Goal: Complete application form: Complete application form

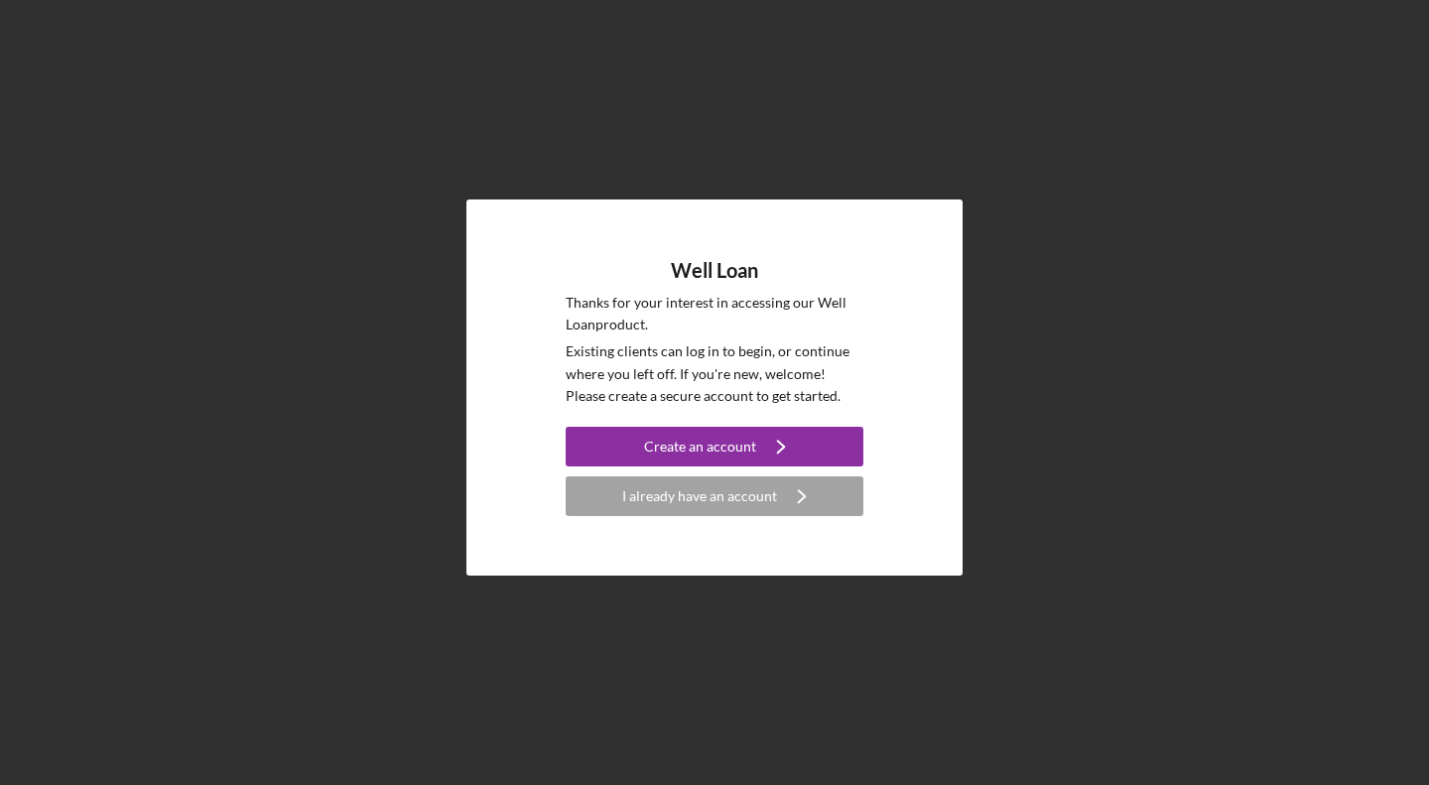
click at [760, 447] on icon "Icon/Navigate" at bounding box center [781, 447] width 50 height 50
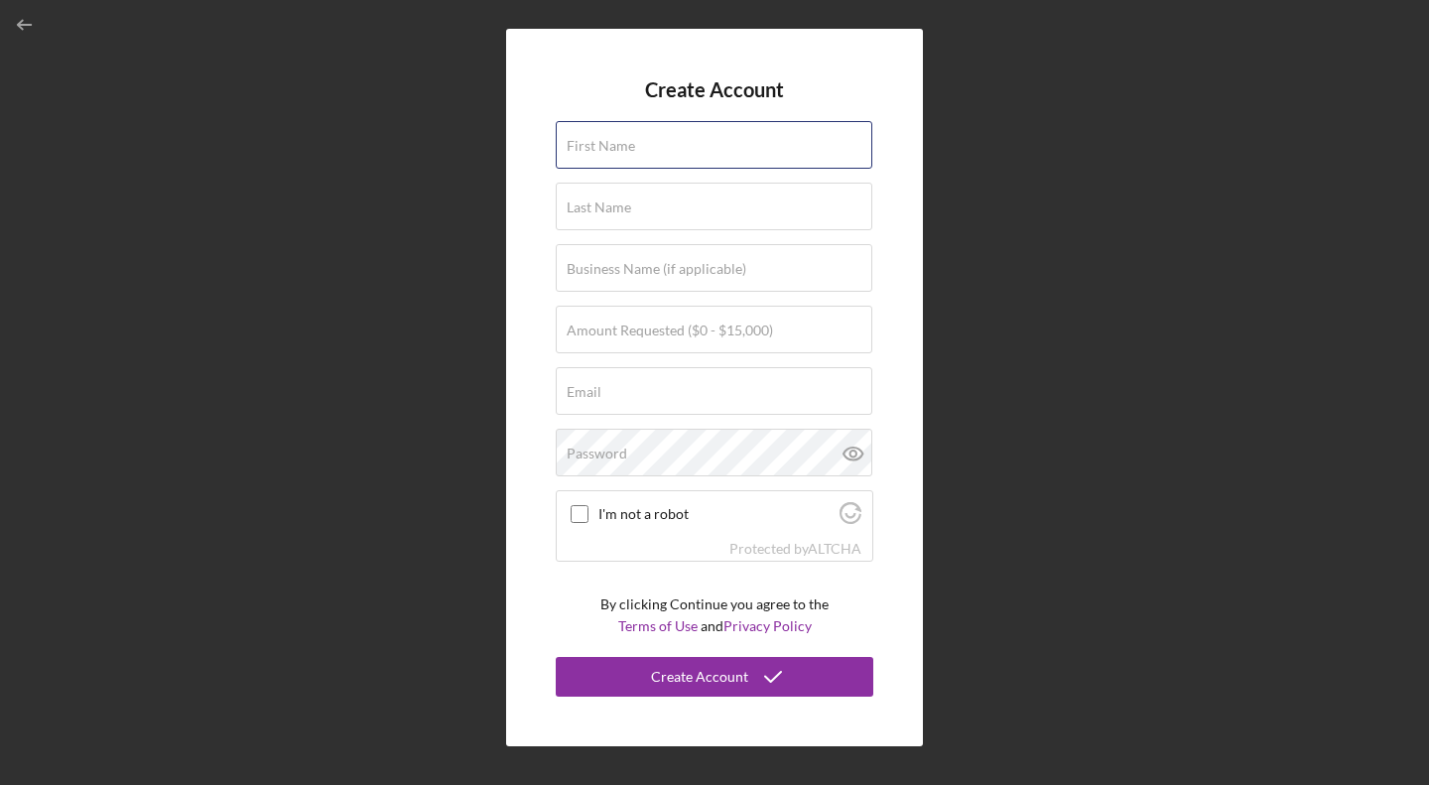
click at [766, 149] on div "First Name" at bounding box center [714, 146] width 317 height 50
type input "[PERSON_NAME]"
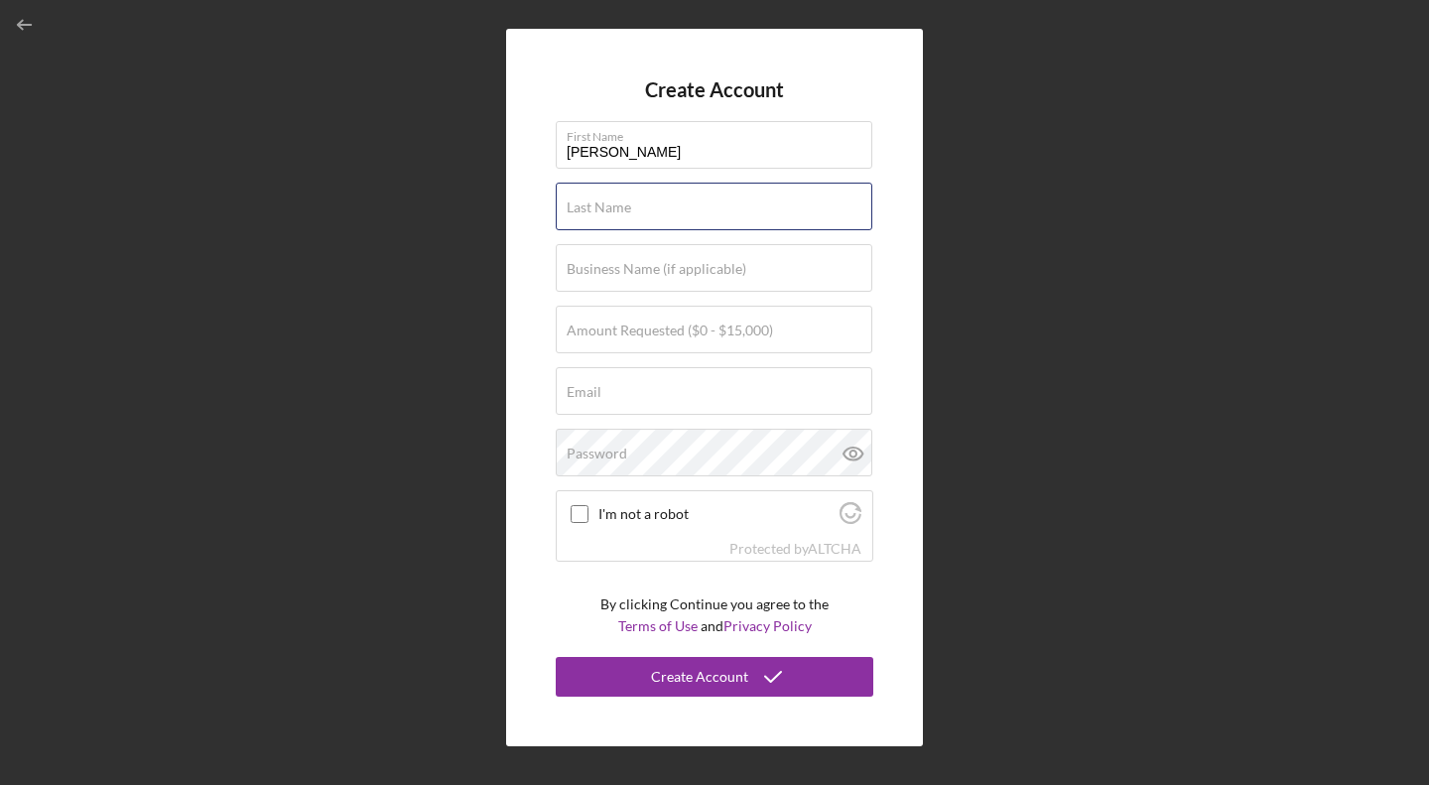
type input "[PERSON_NAME]"
type input "[EMAIL_ADDRESS][DOMAIN_NAME]"
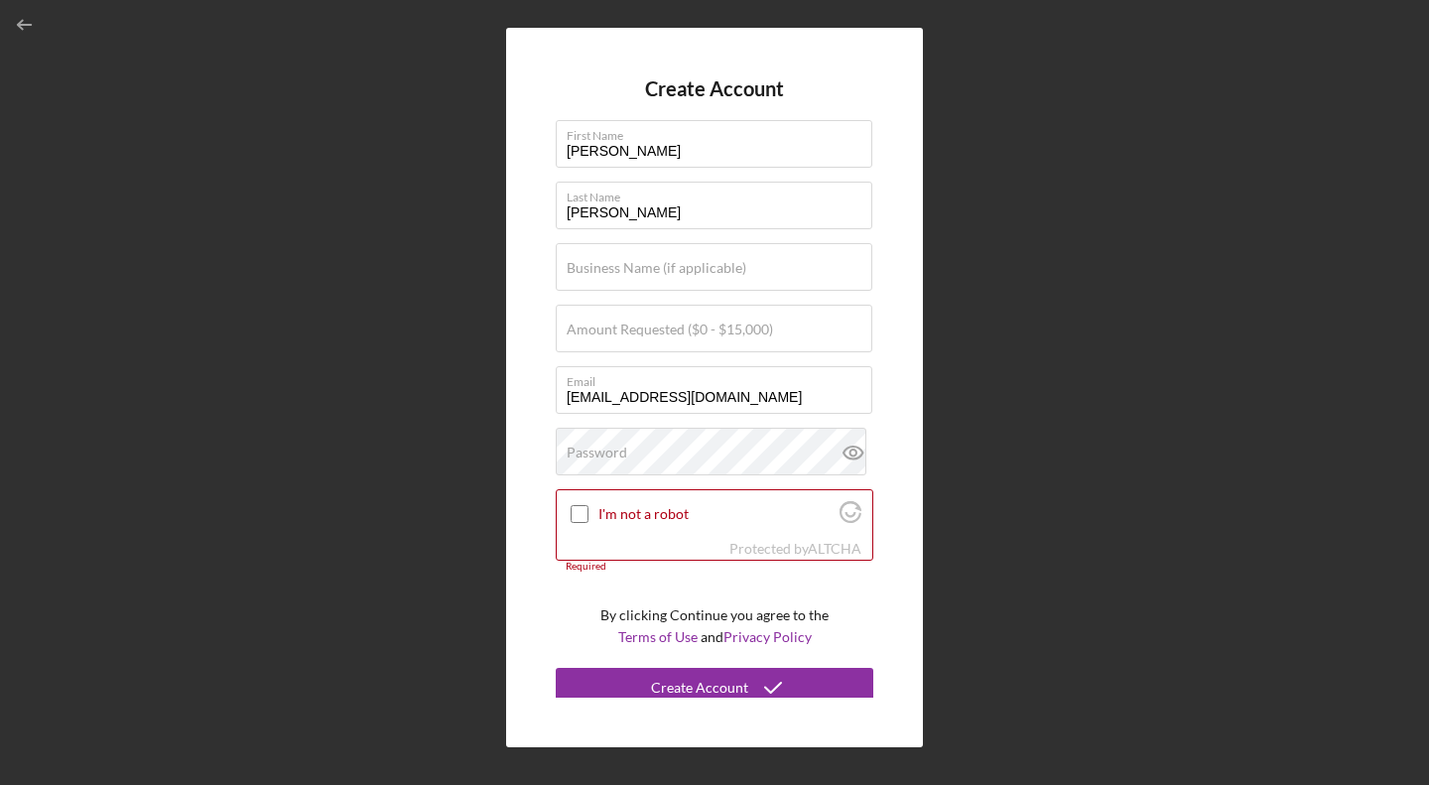
click at [604, 509] on label "I'm not a robot" at bounding box center [715, 514] width 235 height 16
click at [588, 509] on input "I'm not a robot" at bounding box center [579, 514] width 18 height 18
checkbox input "true"
click at [754, 684] on icon "submit" at bounding box center [773, 688] width 50 height 50
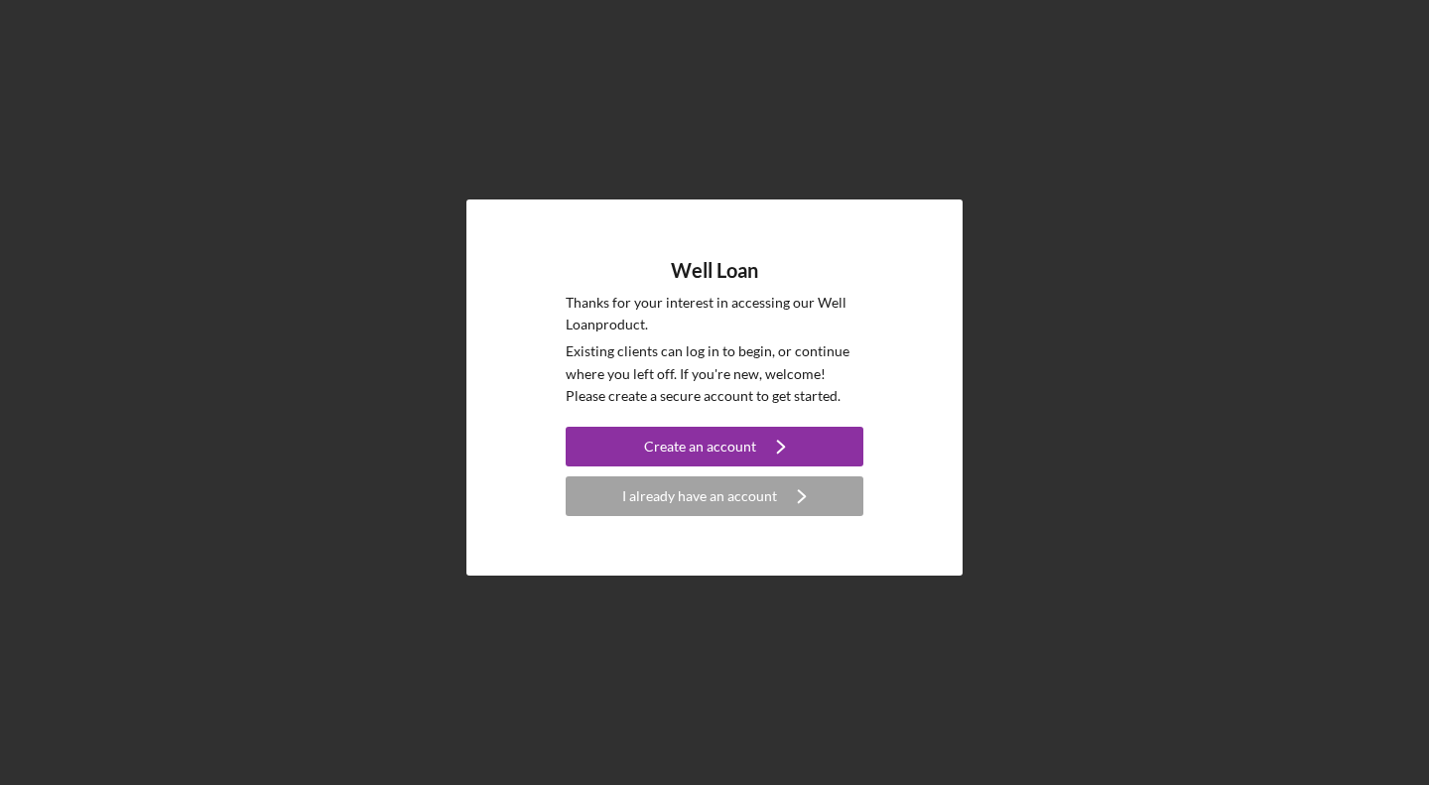
click at [682, 443] on div "Create an account" at bounding box center [700, 447] width 112 height 40
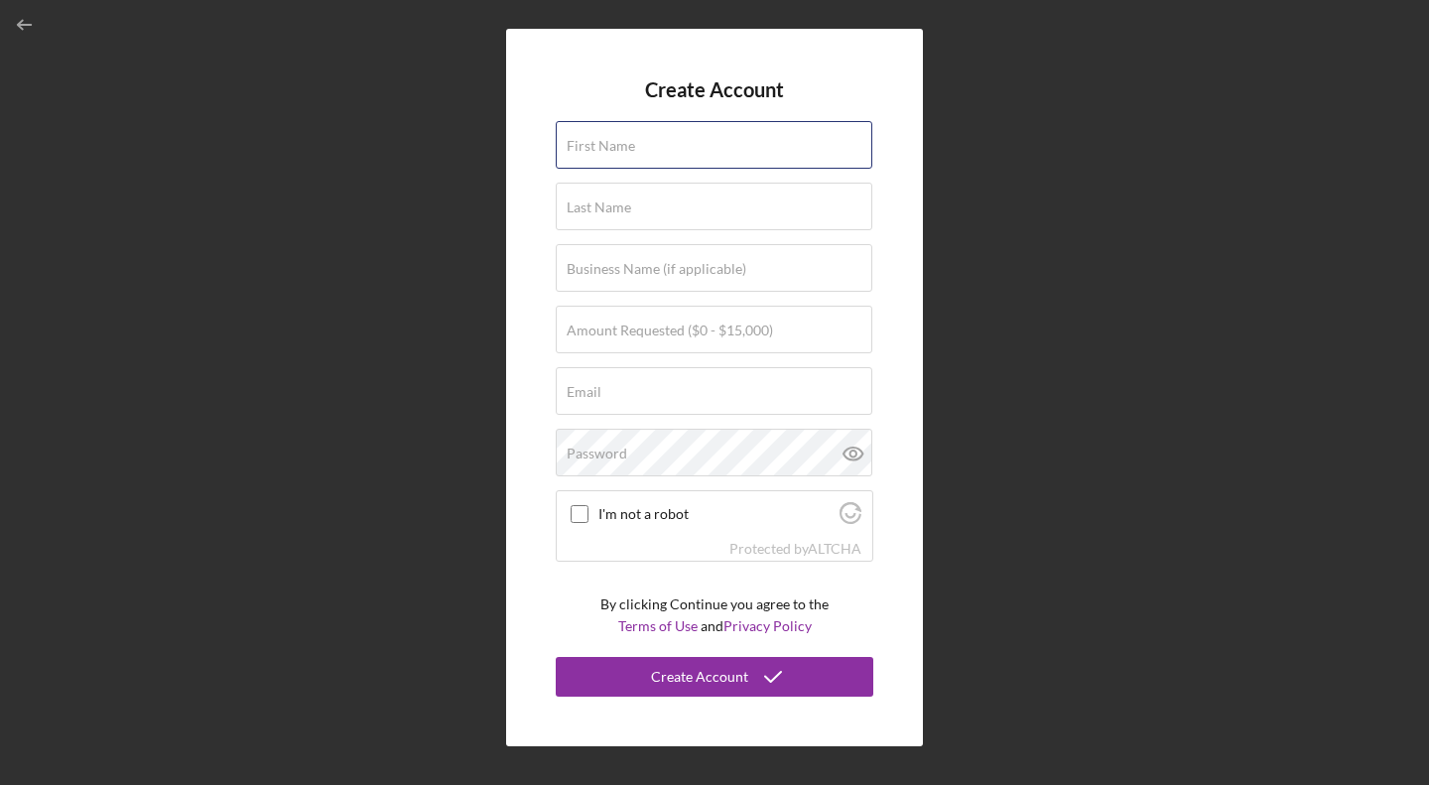
click at [719, 138] on div "First Name" at bounding box center [714, 146] width 317 height 50
type input "[PERSON_NAME]"
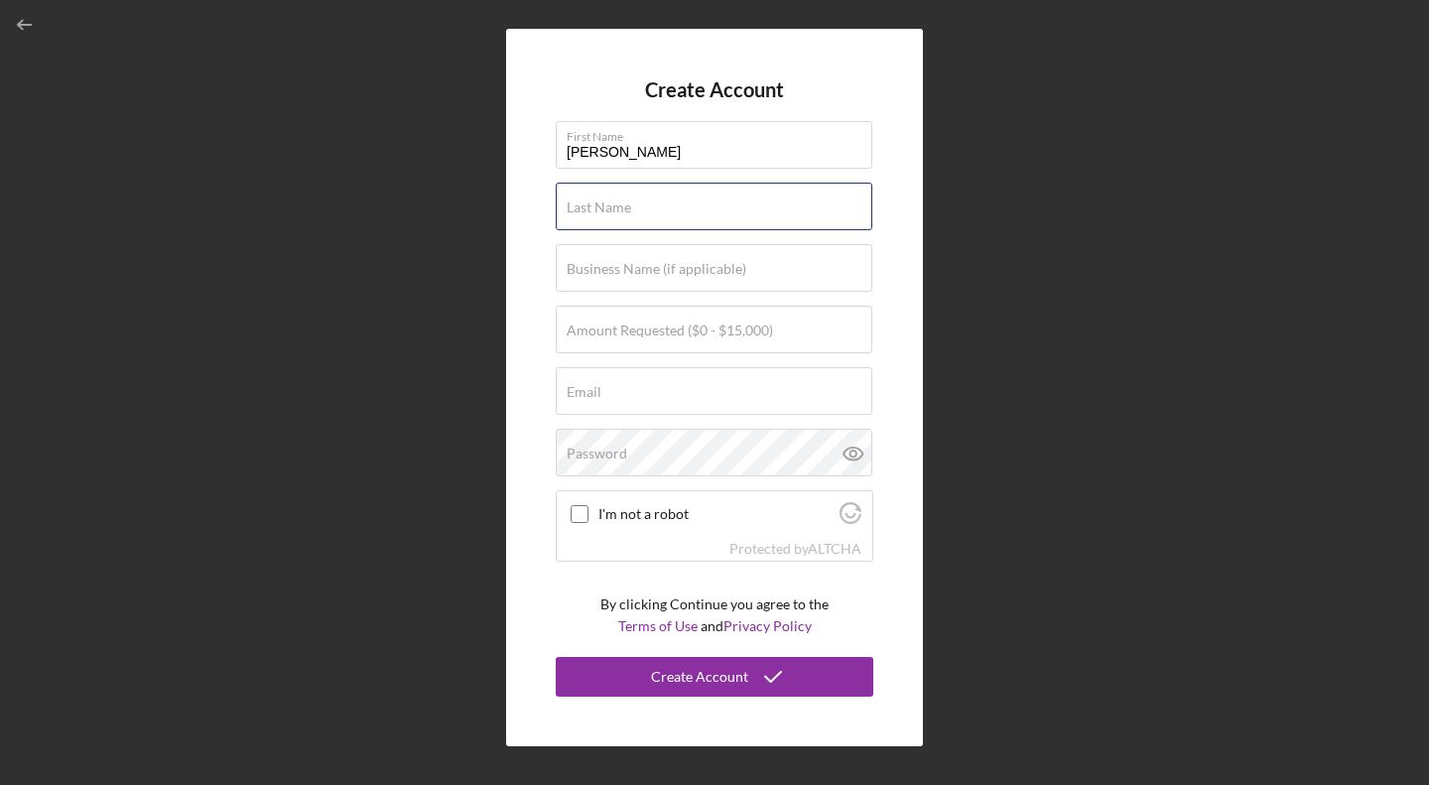
type input "[PERSON_NAME]"
type input "[EMAIL_ADDRESS][DOMAIN_NAME]"
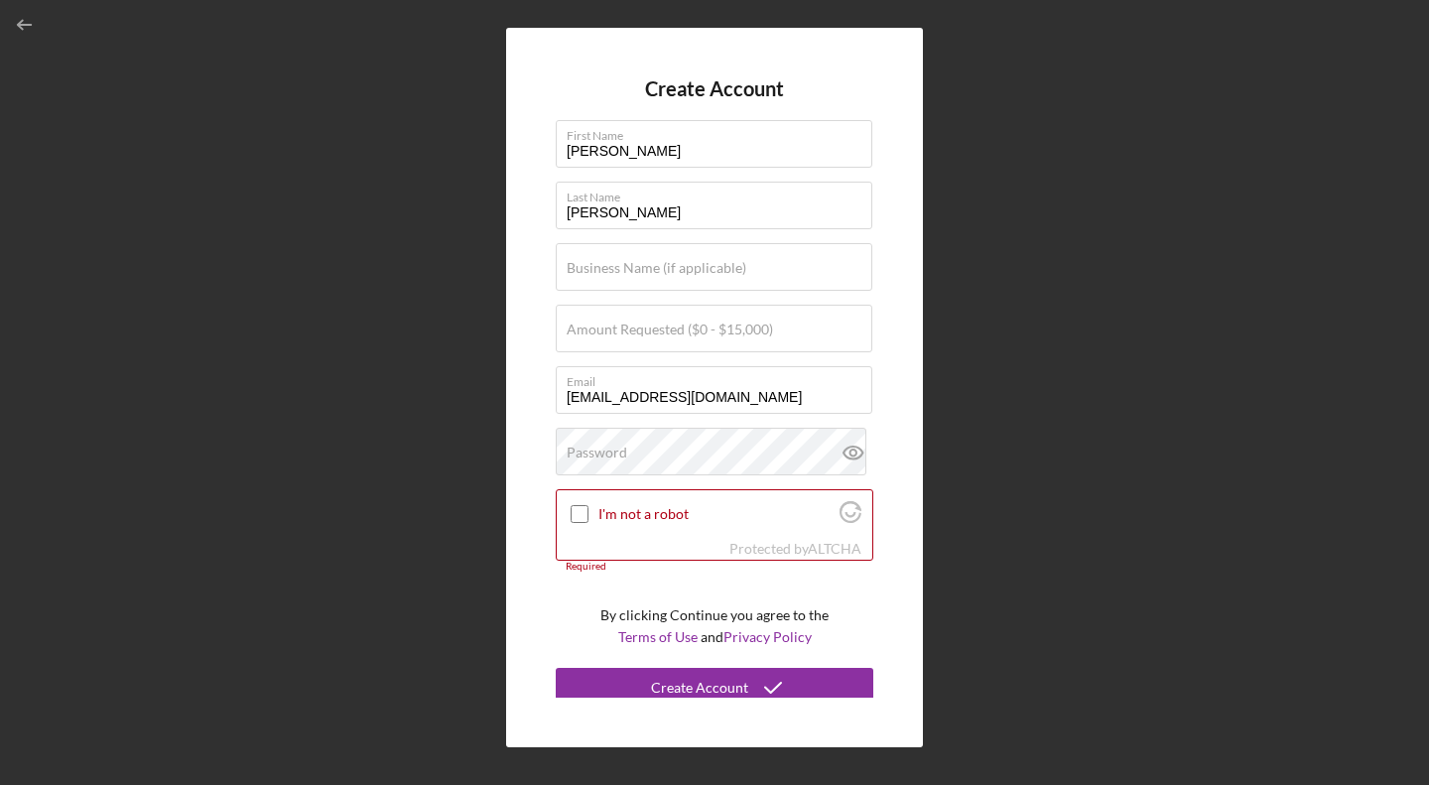
click at [665, 328] on label "Amount Requested ($0 - $15,000)" at bounding box center [670, 329] width 206 height 16
click at [665, 328] on input "Amount Requested ($0 - $15,000)" at bounding box center [714, 329] width 316 height 48
type input "$15,000"
click at [620, 450] on label "Password" at bounding box center [597, 452] width 61 height 16
click at [576, 519] on input "I'm not a robot" at bounding box center [579, 514] width 18 height 18
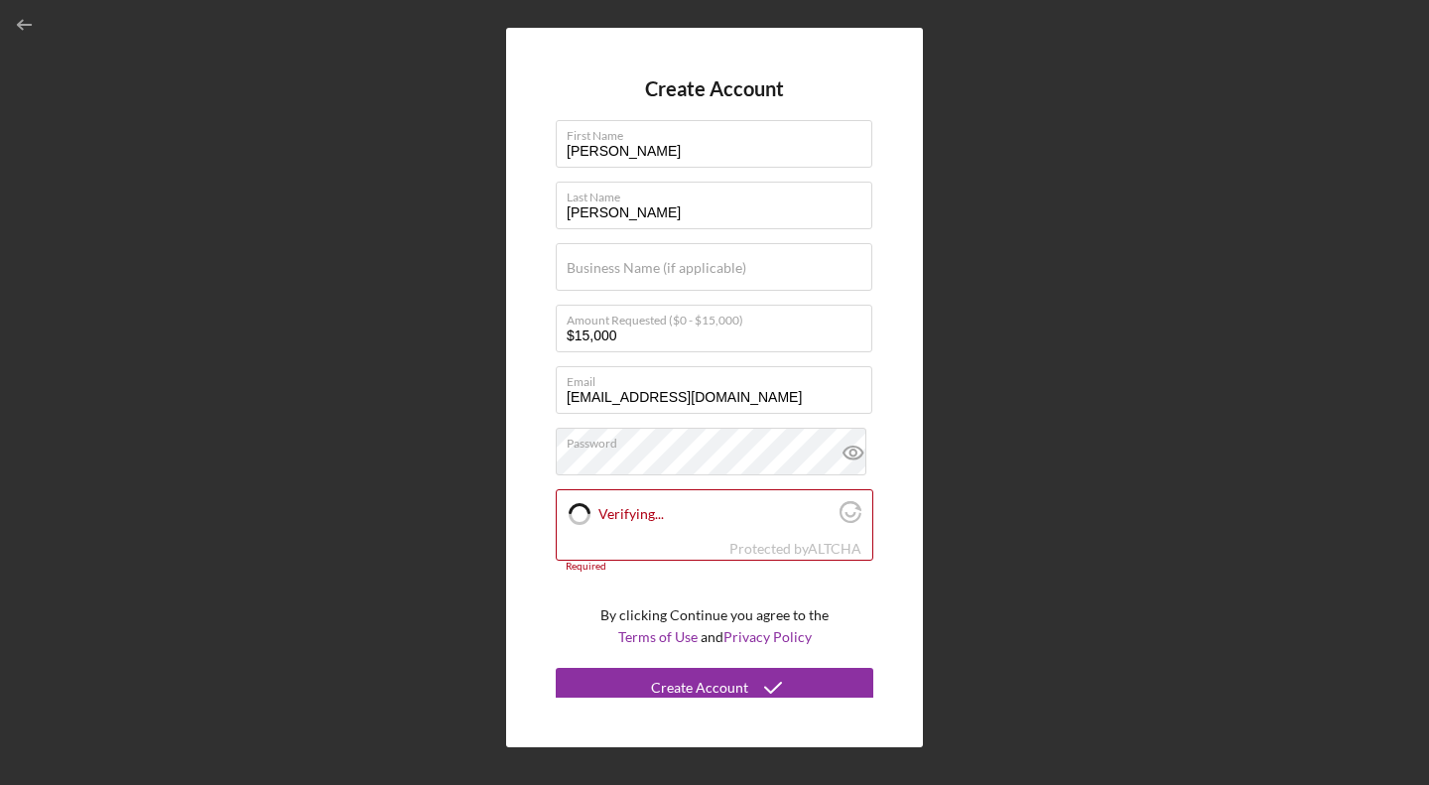
checkbox input "true"
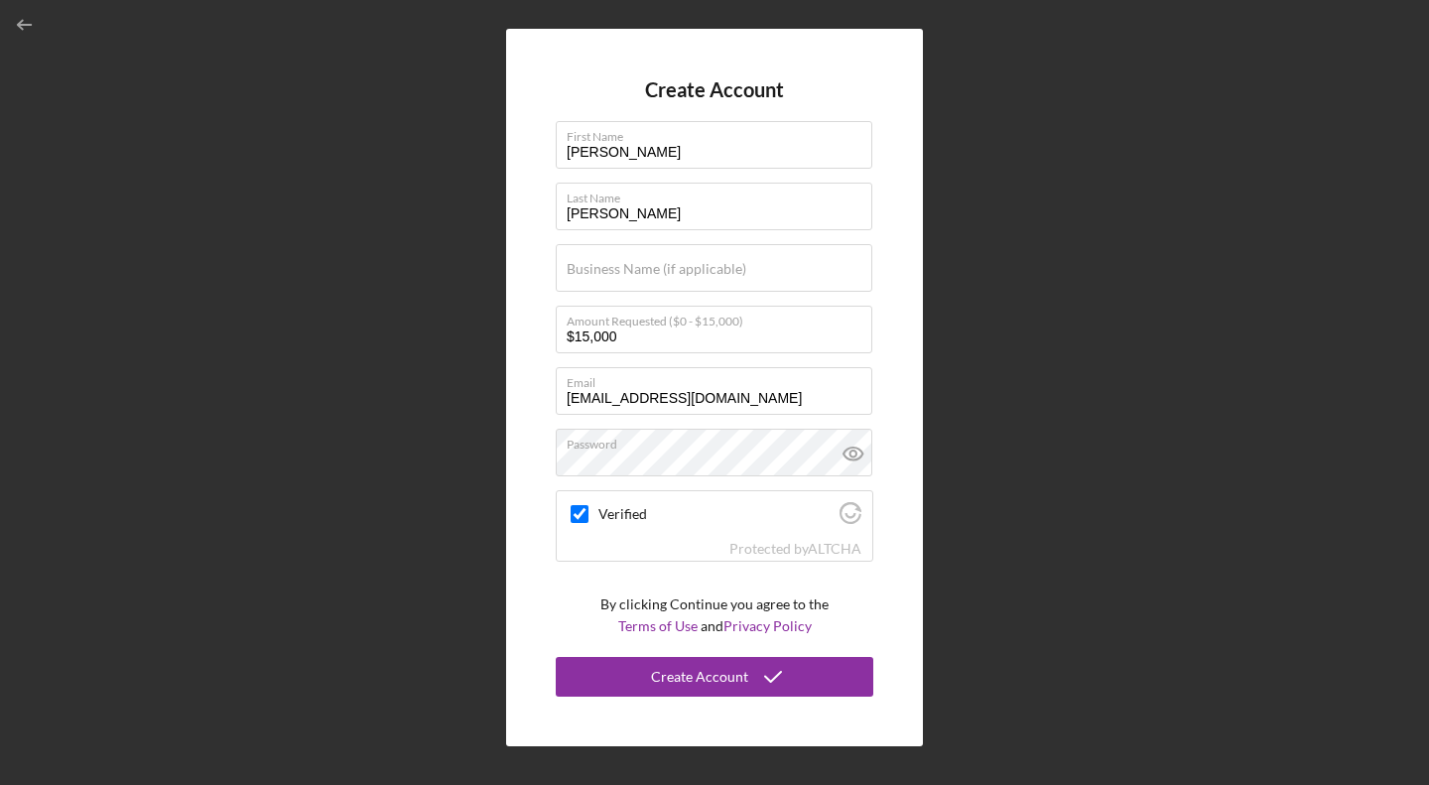
click at [667, 681] on div "Create Account" at bounding box center [699, 677] width 97 height 40
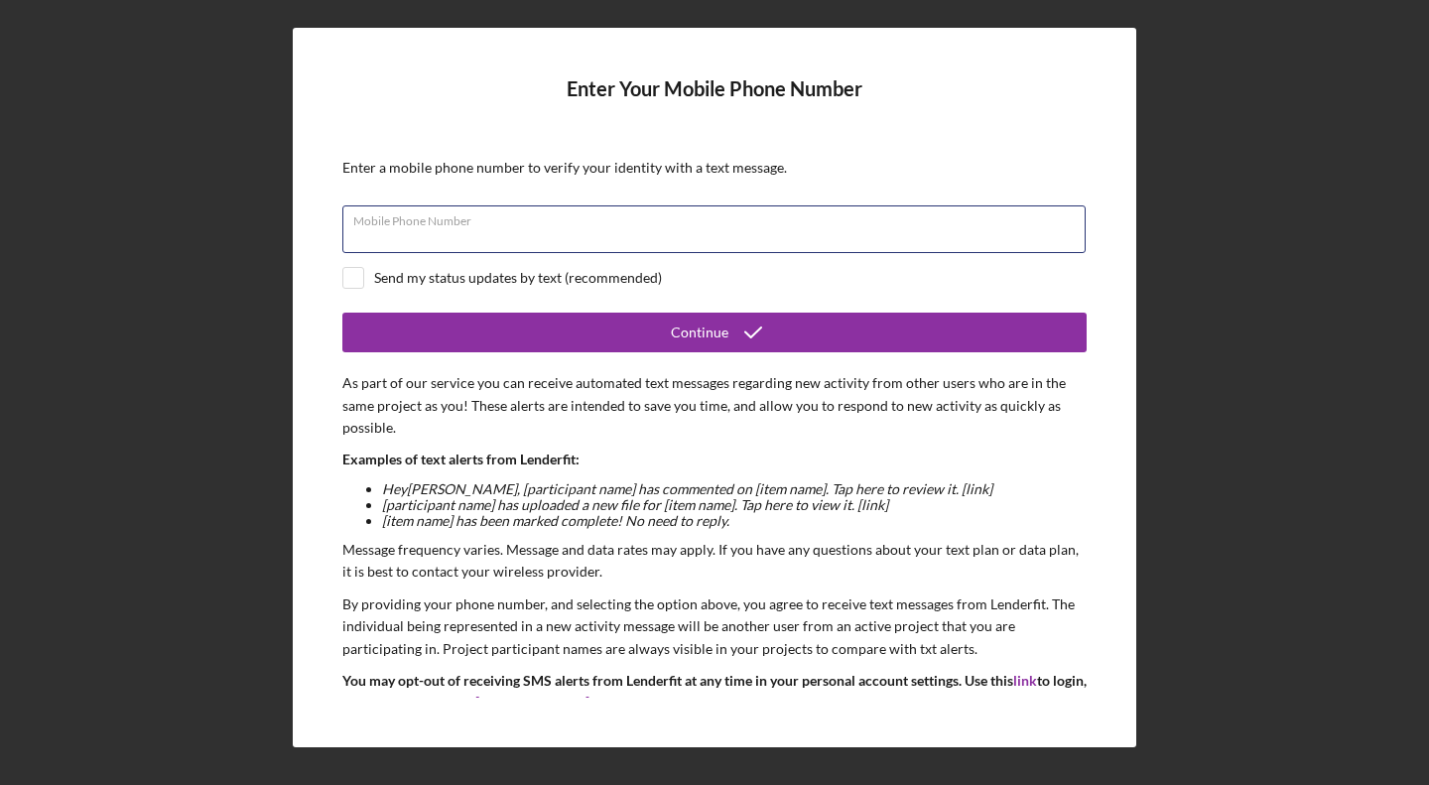
click at [503, 228] on input "Mobile Phone Number" at bounding box center [713, 229] width 743 height 48
type input "[PHONE_NUMBER]"
click at [495, 334] on button "Continue" at bounding box center [714, 333] width 744 height 40
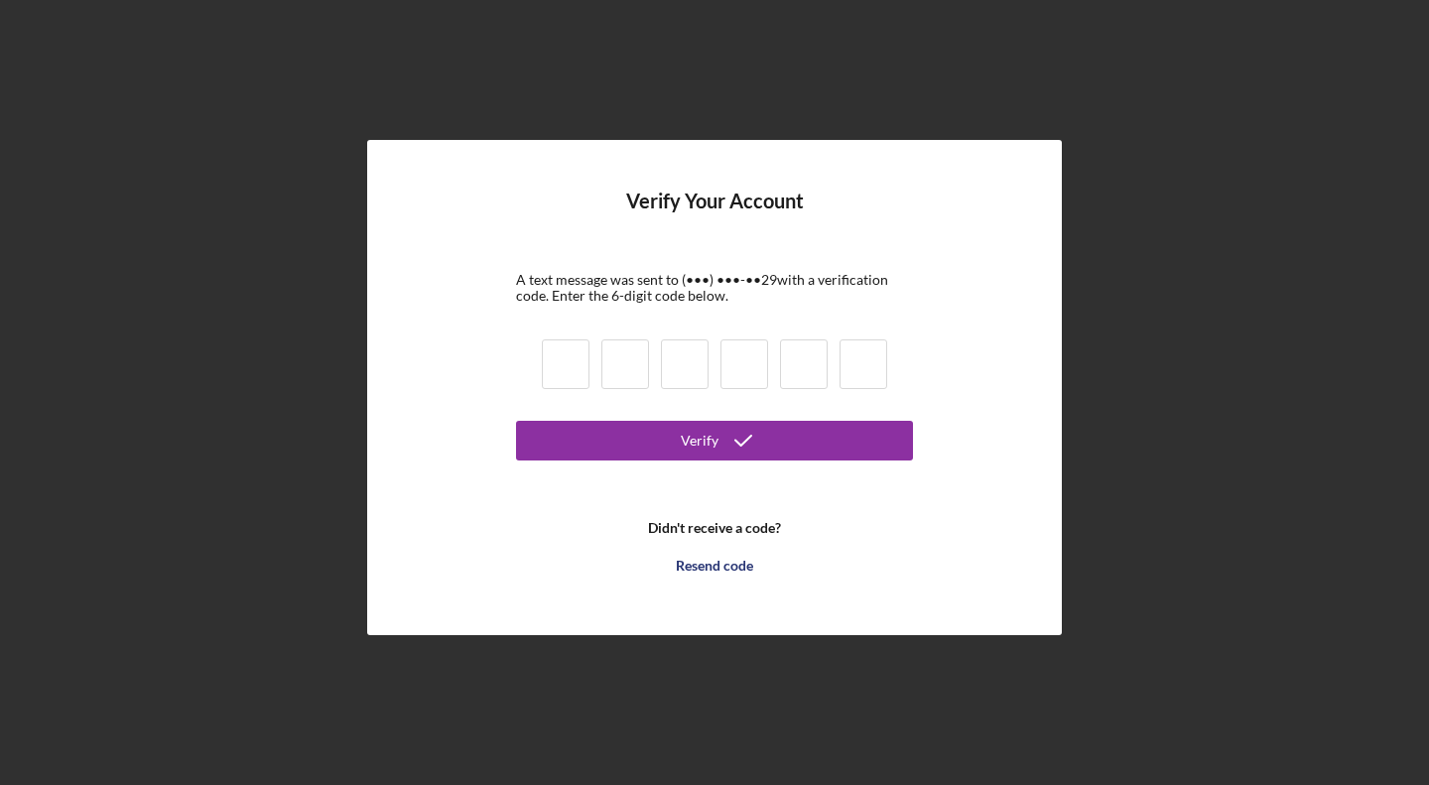
click at [571, 367] on input at bounding box center [566, 364] width 48 height 50
type input "3"
type input "5"
type input "2"
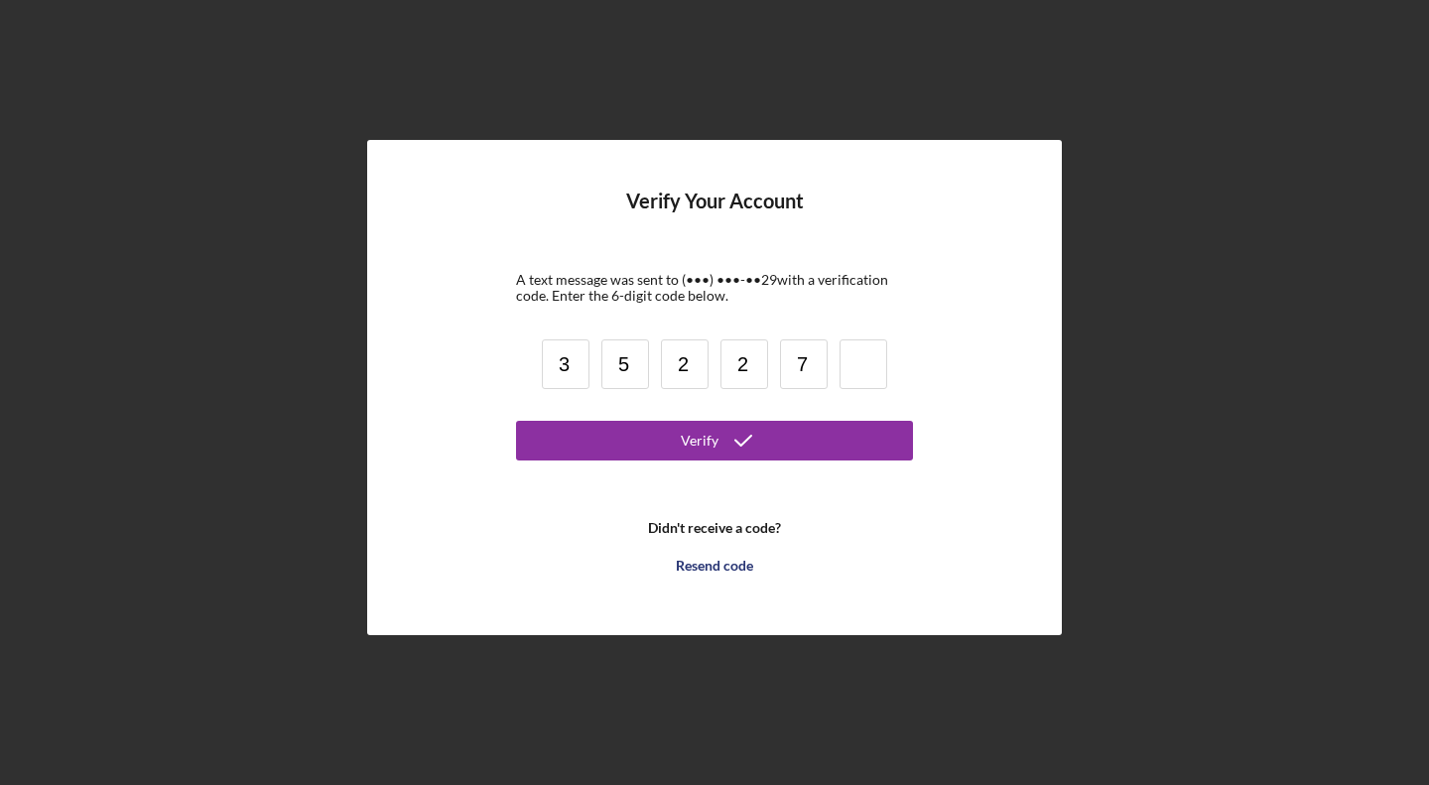
type input "7"
type input "9"
click at [580, 452] on button "Verify" at bounding box center [714, 441] width 397 height 40
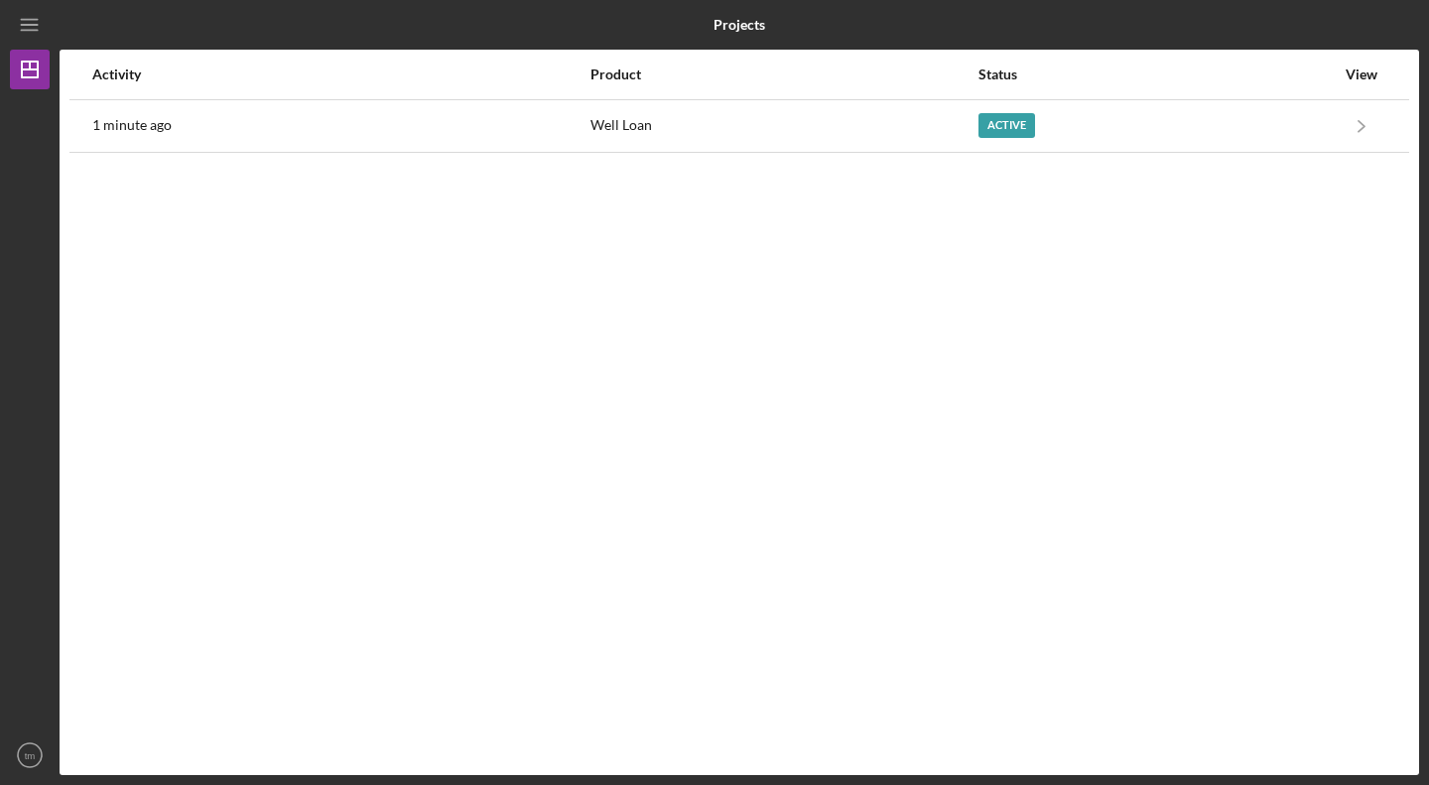
click at [1045, 443] on div "Activity Product Status View 1 minute ago Well Loan Active Icon/Navigate Well L…" at bounding box center [739, 412] width 1359 height 725
click at [1356, 123] on icon "Icon/Navigate" at bounding box center [1361, 125] width 45 height 45
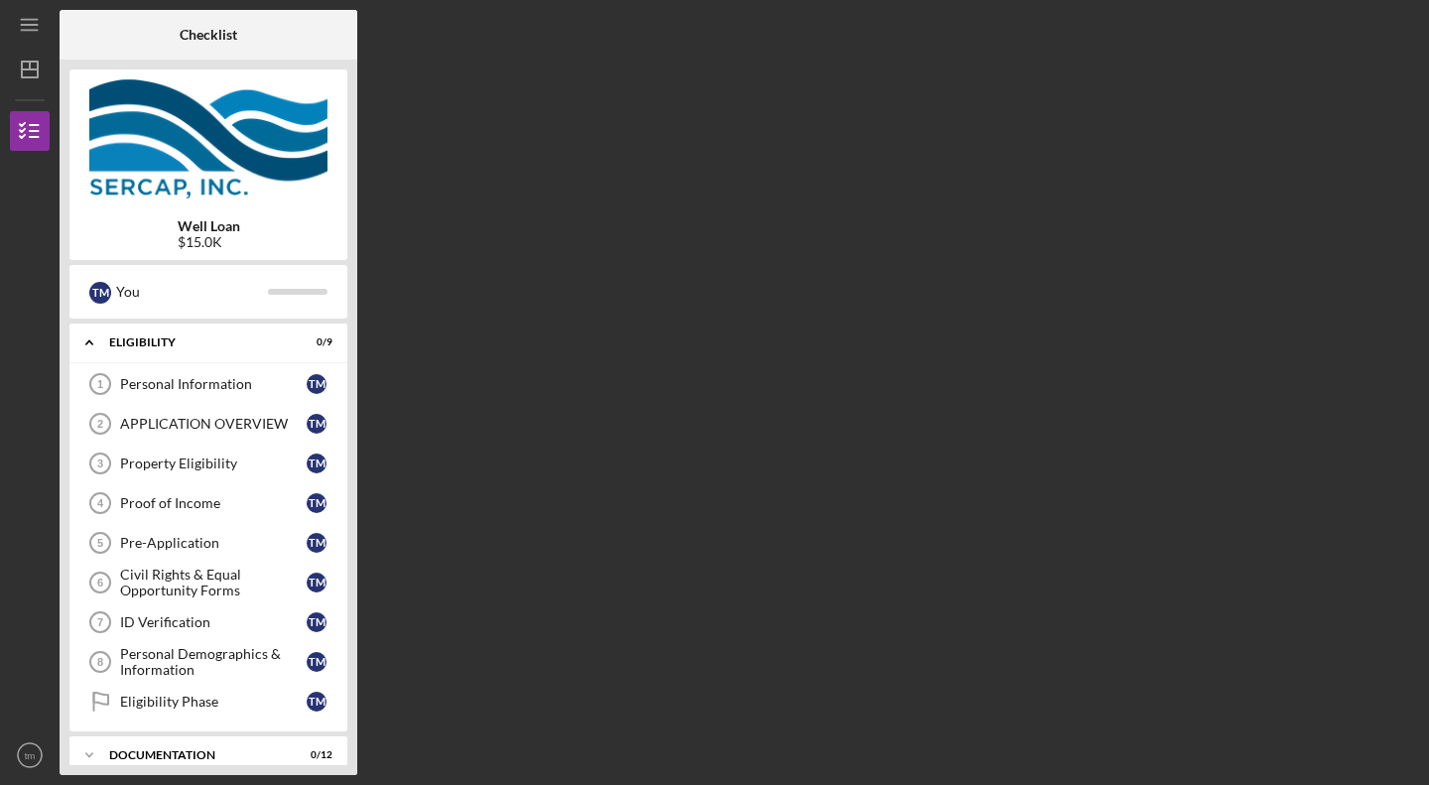
click at [204, 383] on div "Personal Information" at bounding box center [213, 384] width 187 height 16
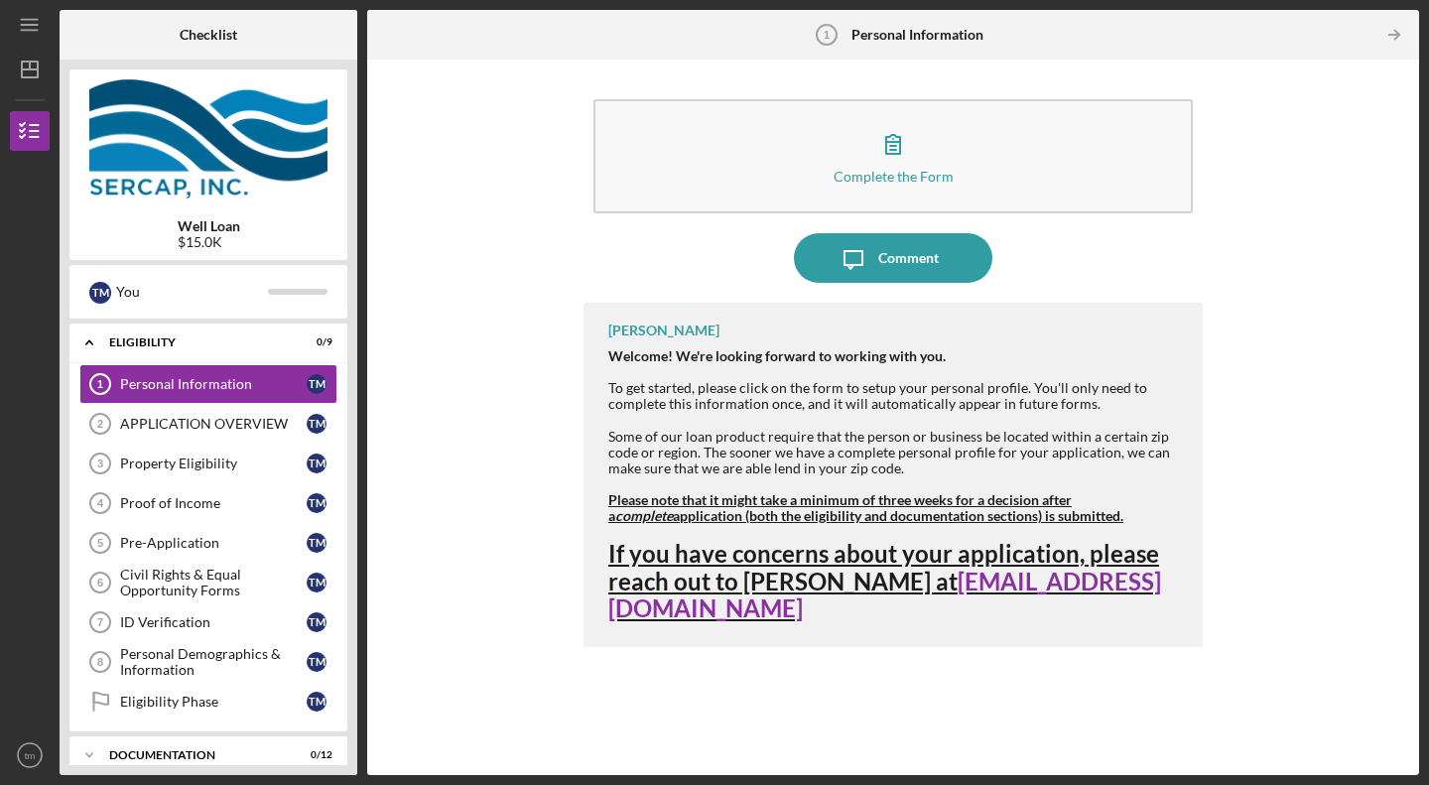
click at [804, 151] on button "Complete the Form Form" at bounding box center [892, 156] width 599 height 114
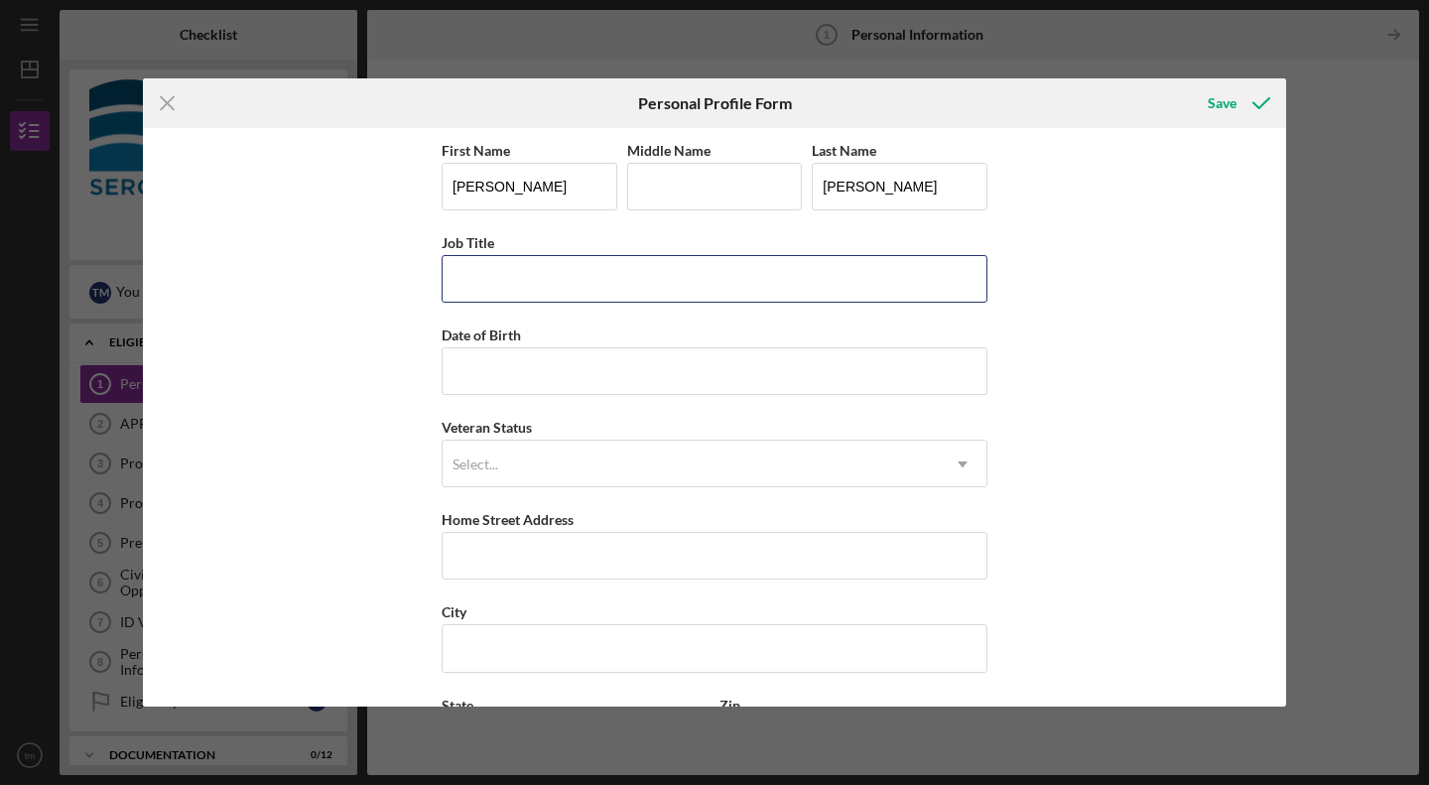
click at [594, 269] on input "Job Title" at bounding box center [715, 279] width 546 height 48
type input "painter"
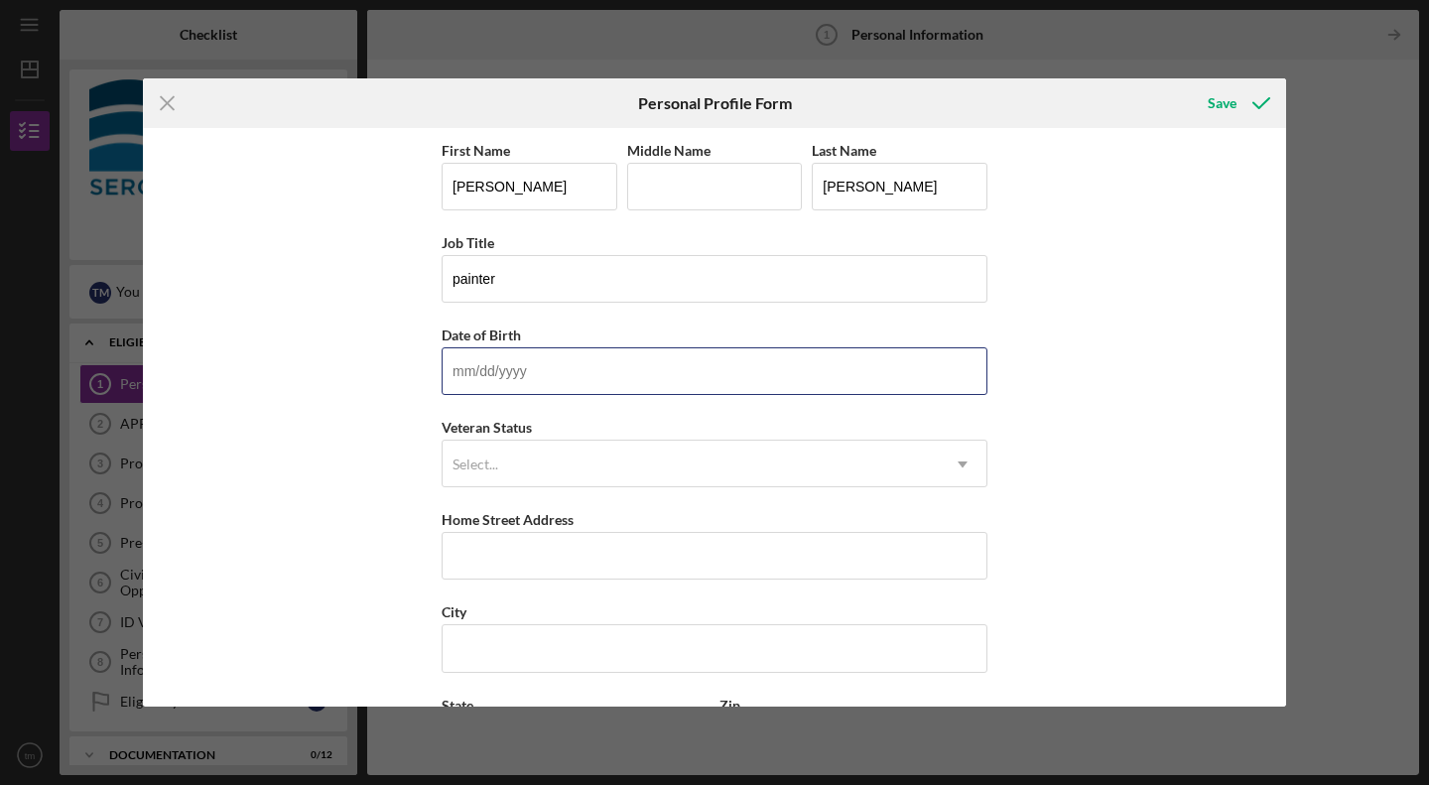
click at [442, 355] on input "Date of Birth" at bounding box center [715, 371] width 546 height 48
type input "[DATE]"
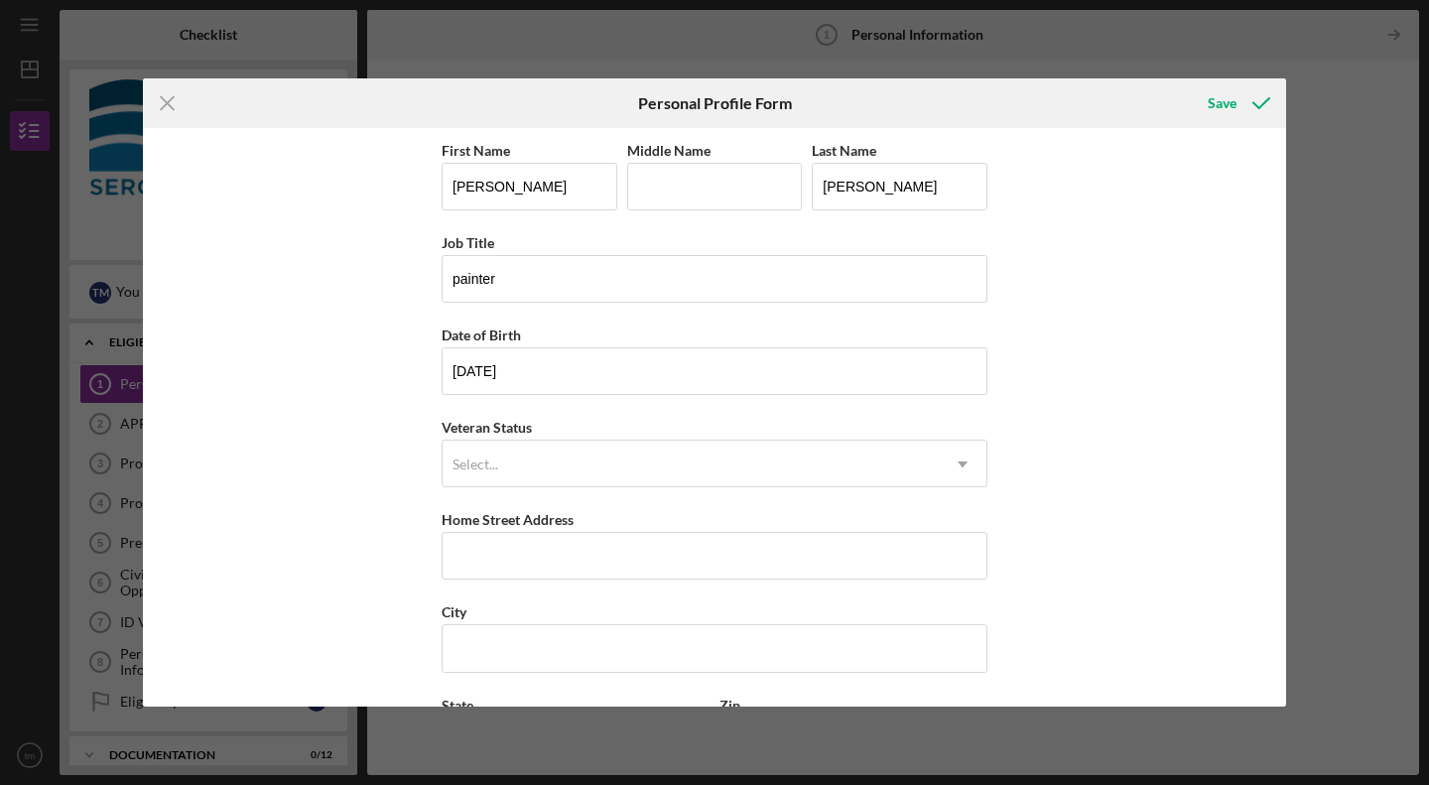
click at [832, 456] on div "Select..." at bounding box center [691, 465] width 496 height 46
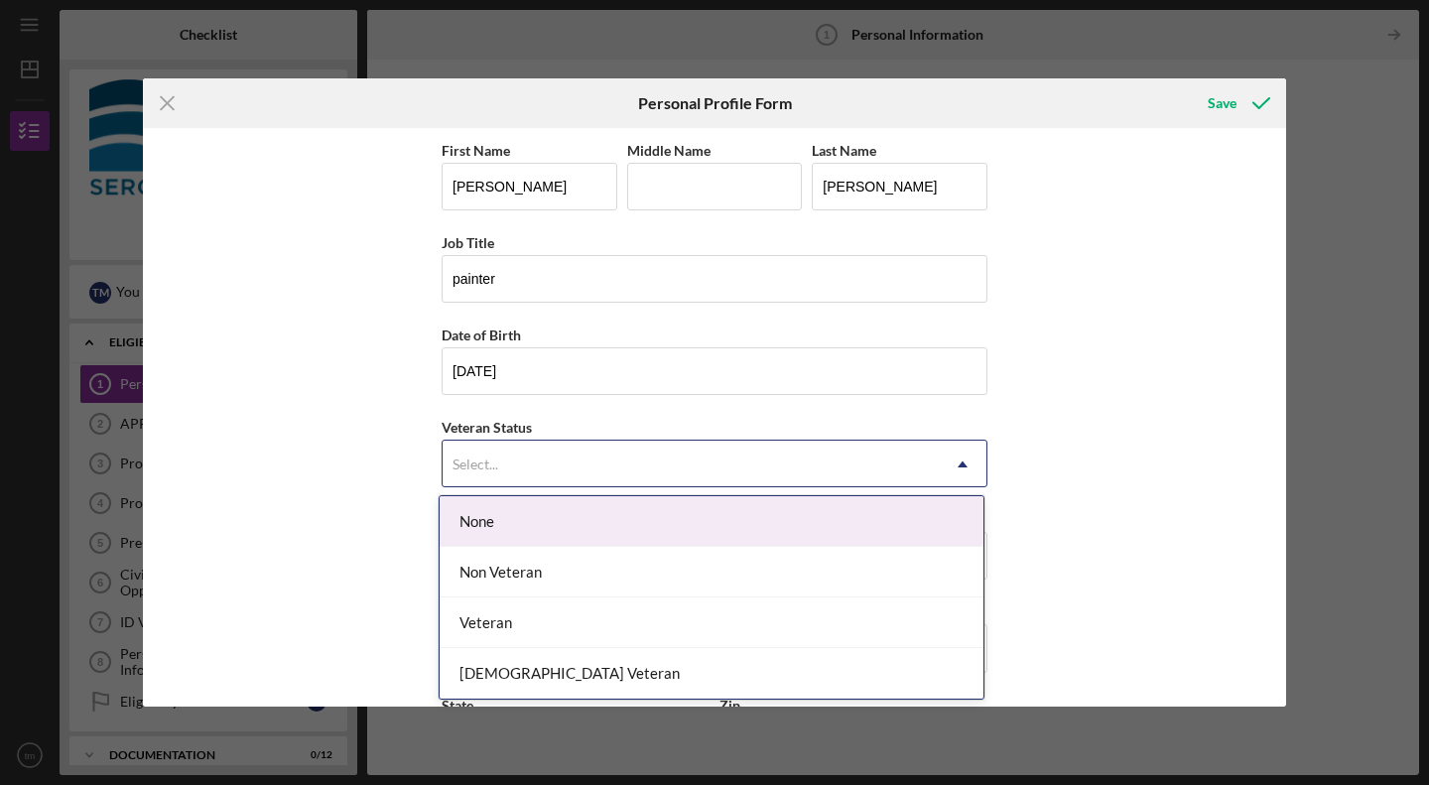
click at [676, 526] on div "None" at bounding box center [712, 521] width 544 height 51
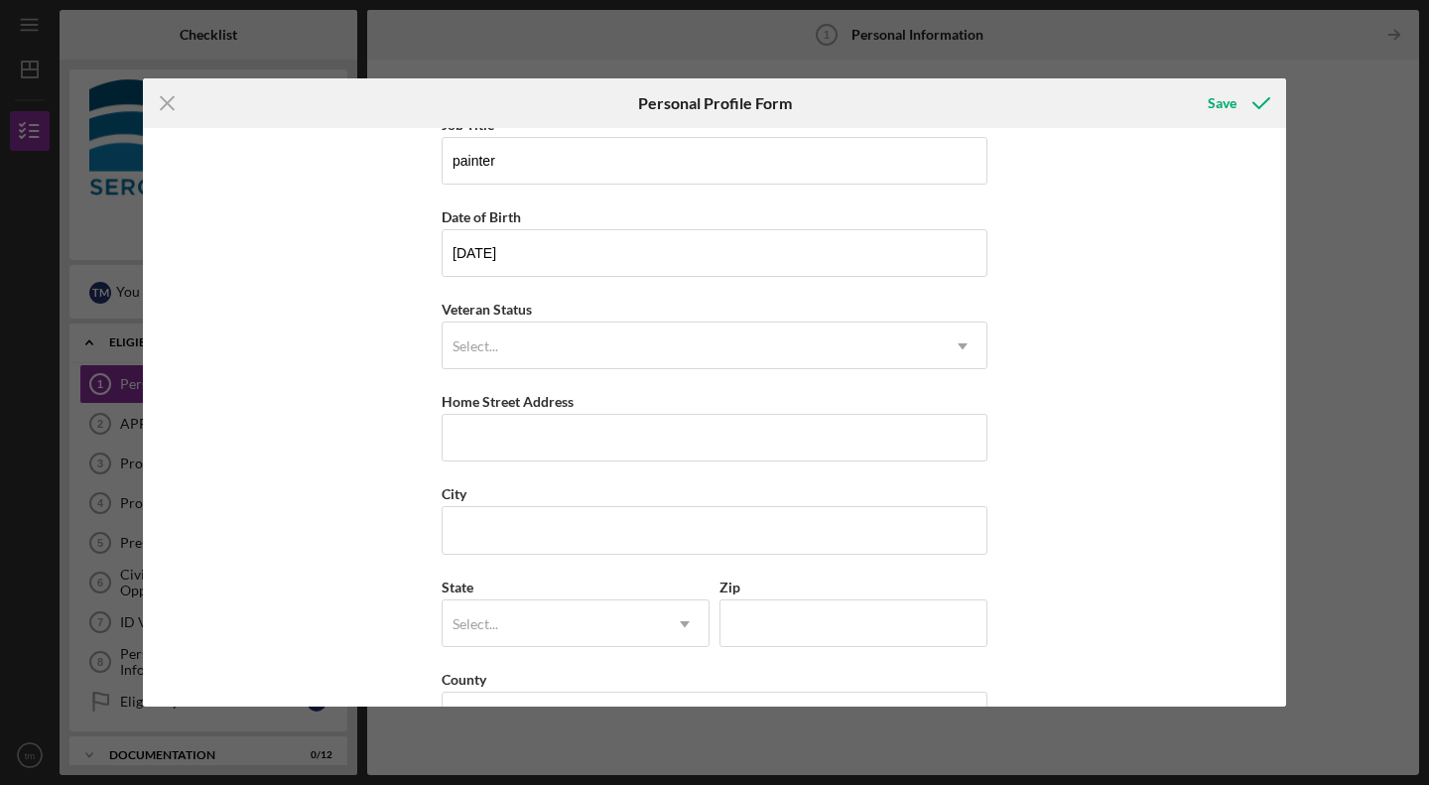
scroll to position [180, 0]
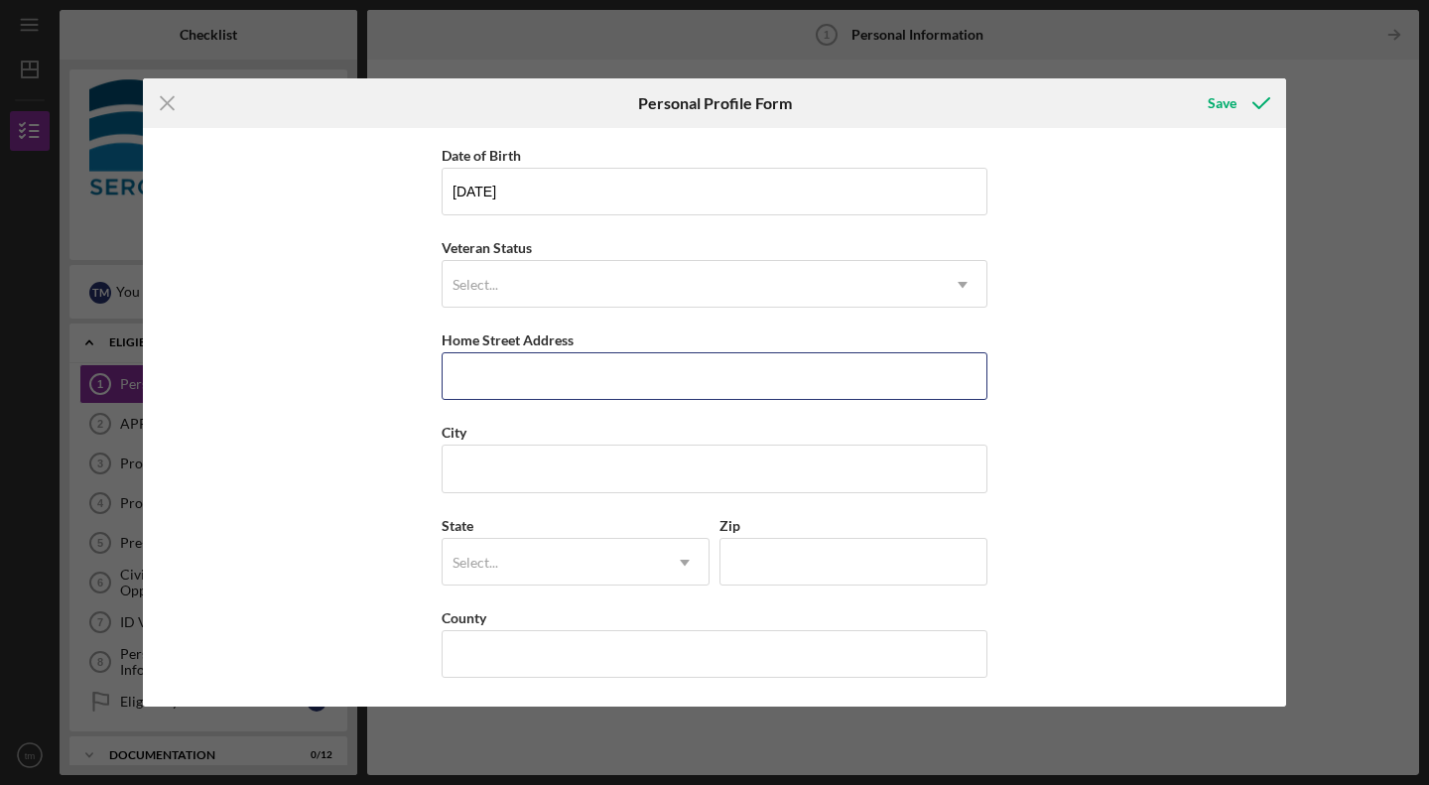
click at [505, 396] on input "Home Street Address" at bounding box center [715, 376] width 546 height 48
type input "[STREET_ADDRESS][PERSON_NAME]"
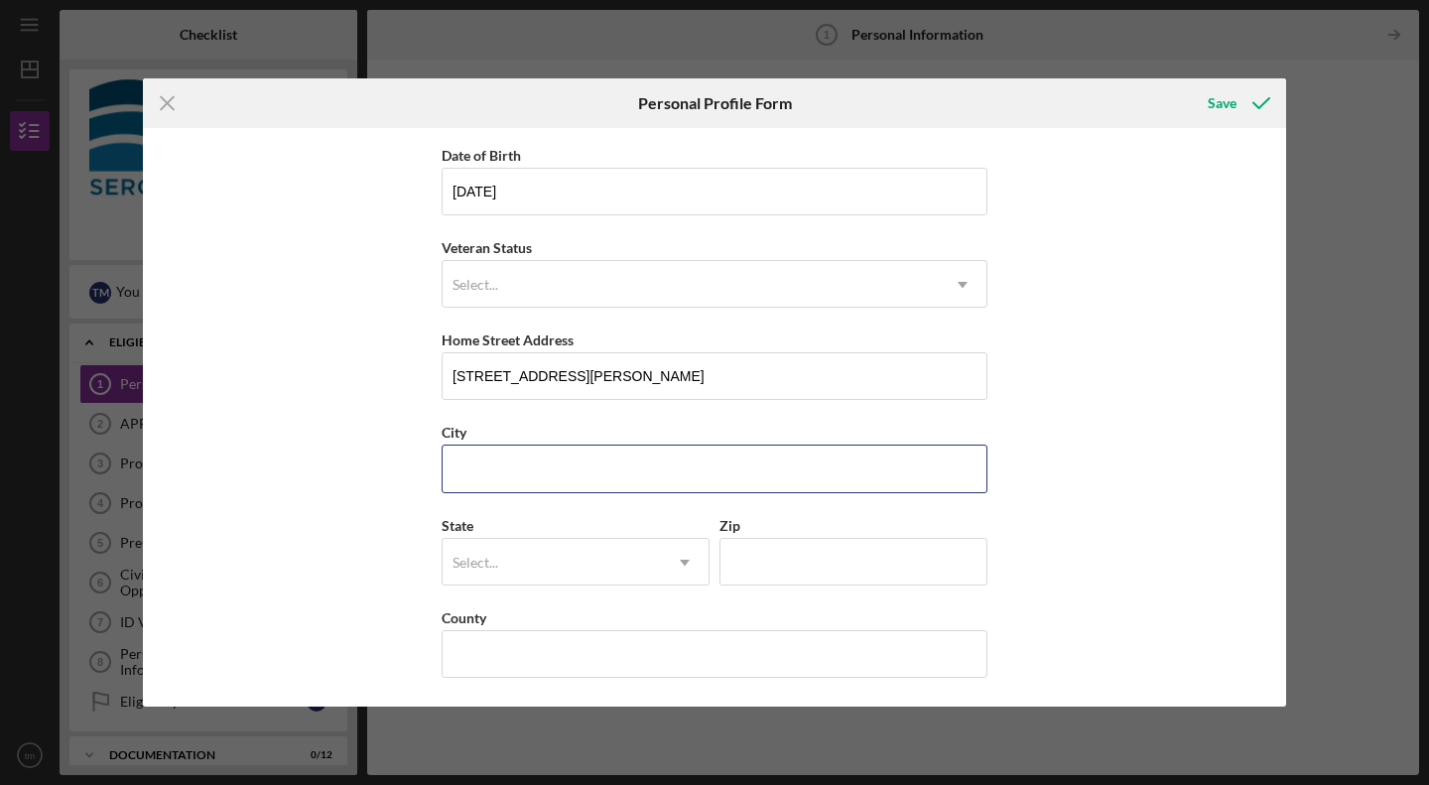
type input "Duxbury"
type input "VT"
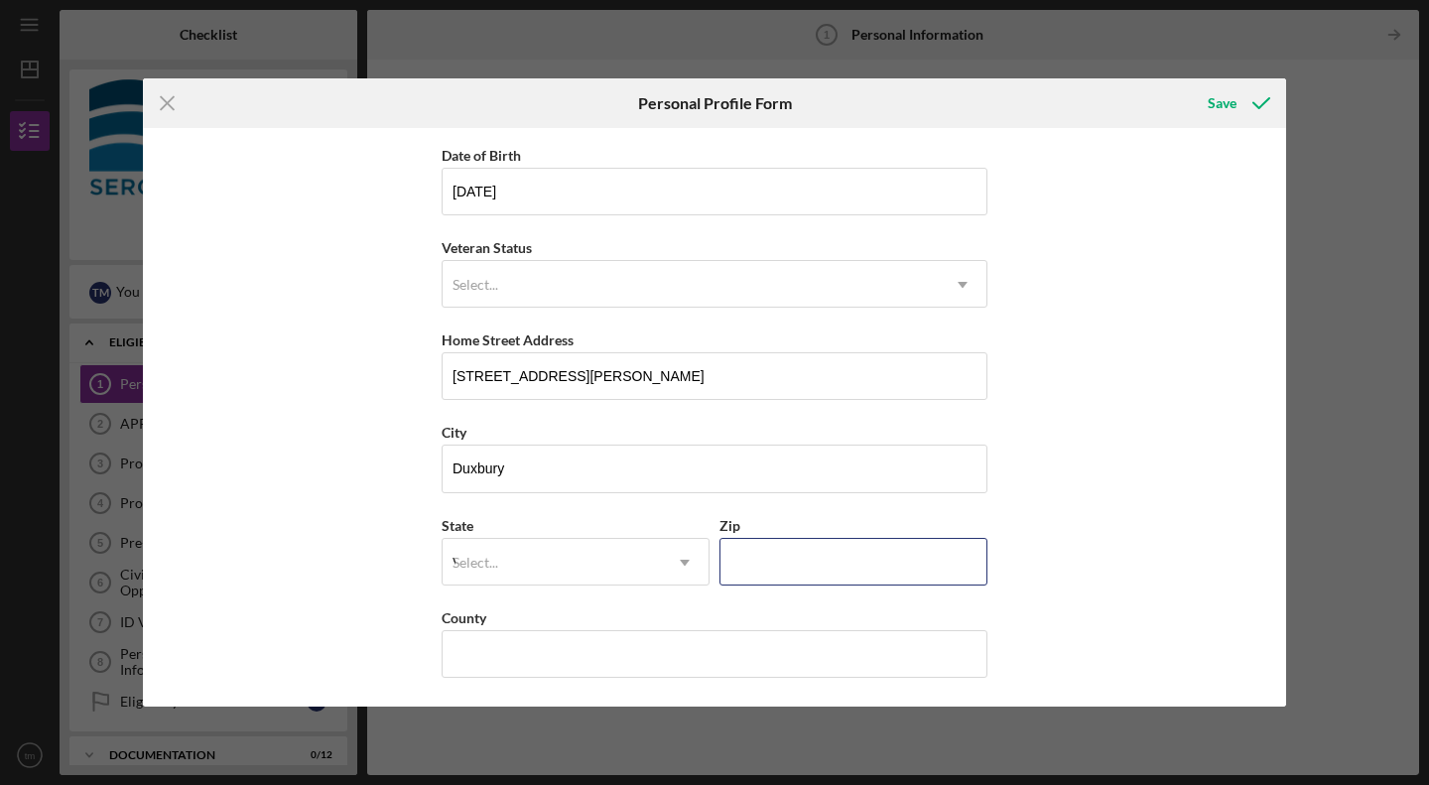
type input "05676"
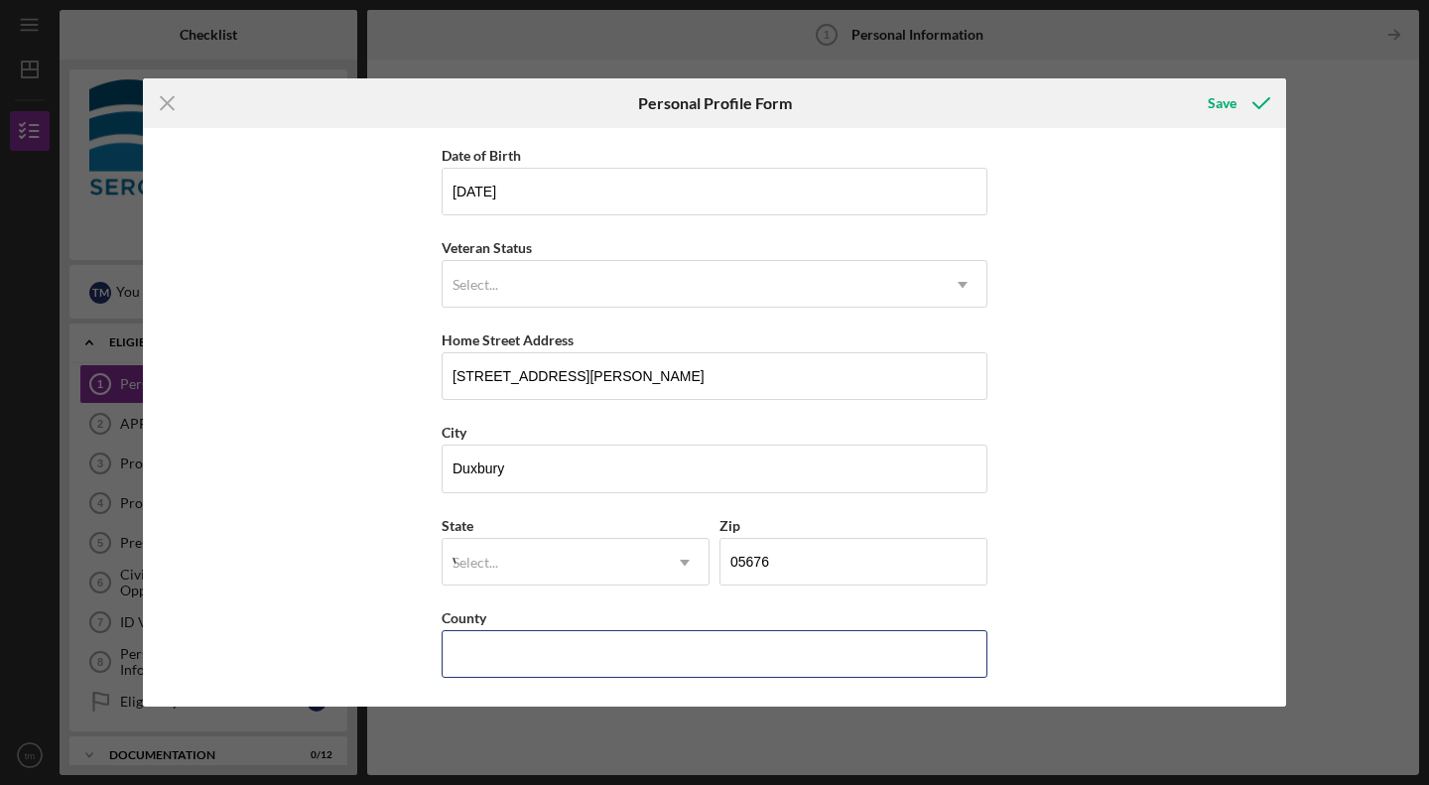
type input "[GEOGRAPHIC_DATA]"
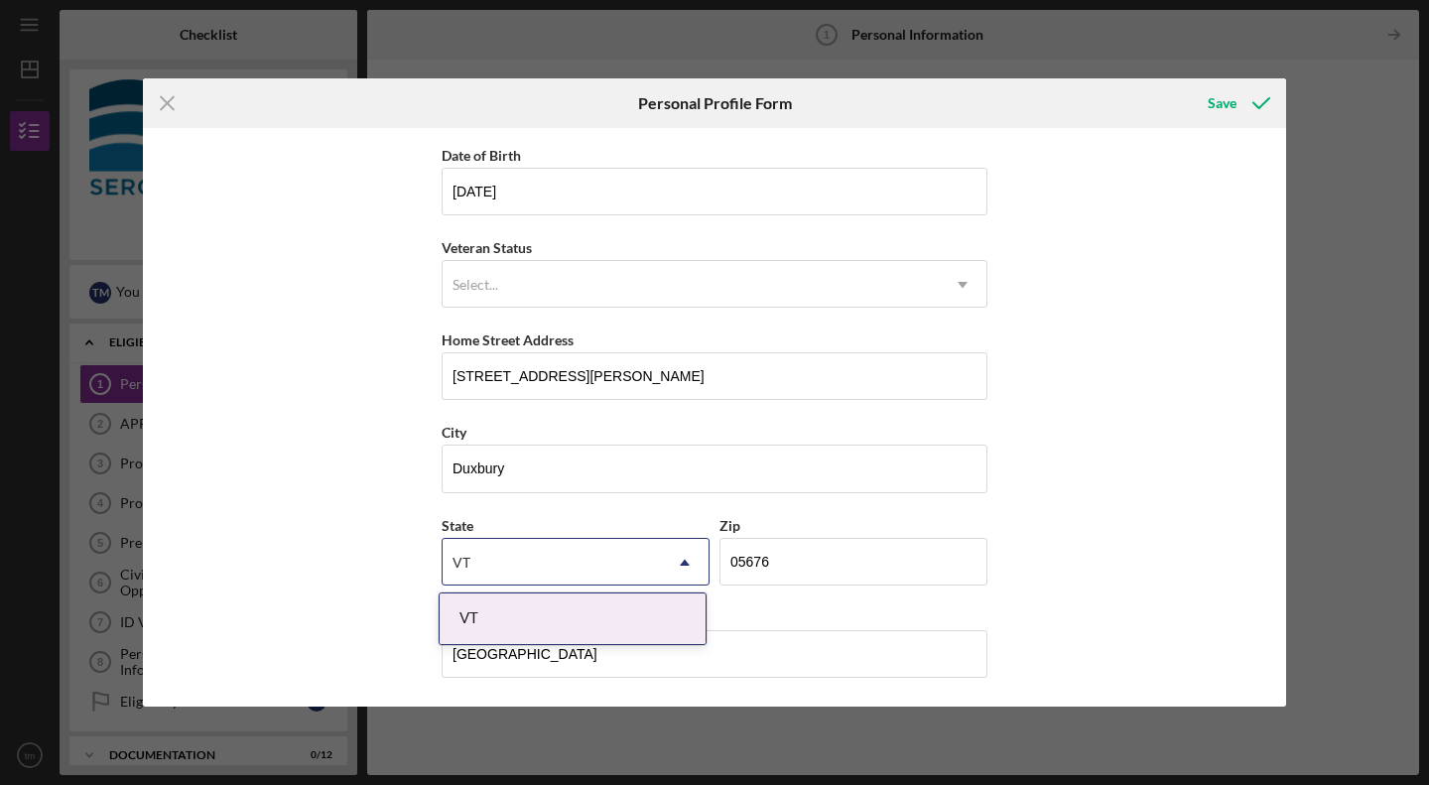
click at [1047, 512] on div "First Name [PERSON_NAME] Name Last Name [PERSON_NAME] Job Title [PERSON_NAME] D…" at bounding box center [714, 417] width 1143 height 578
click at [480, 622] on div "VT" at bounding box center [573, 618] width 266 height 51
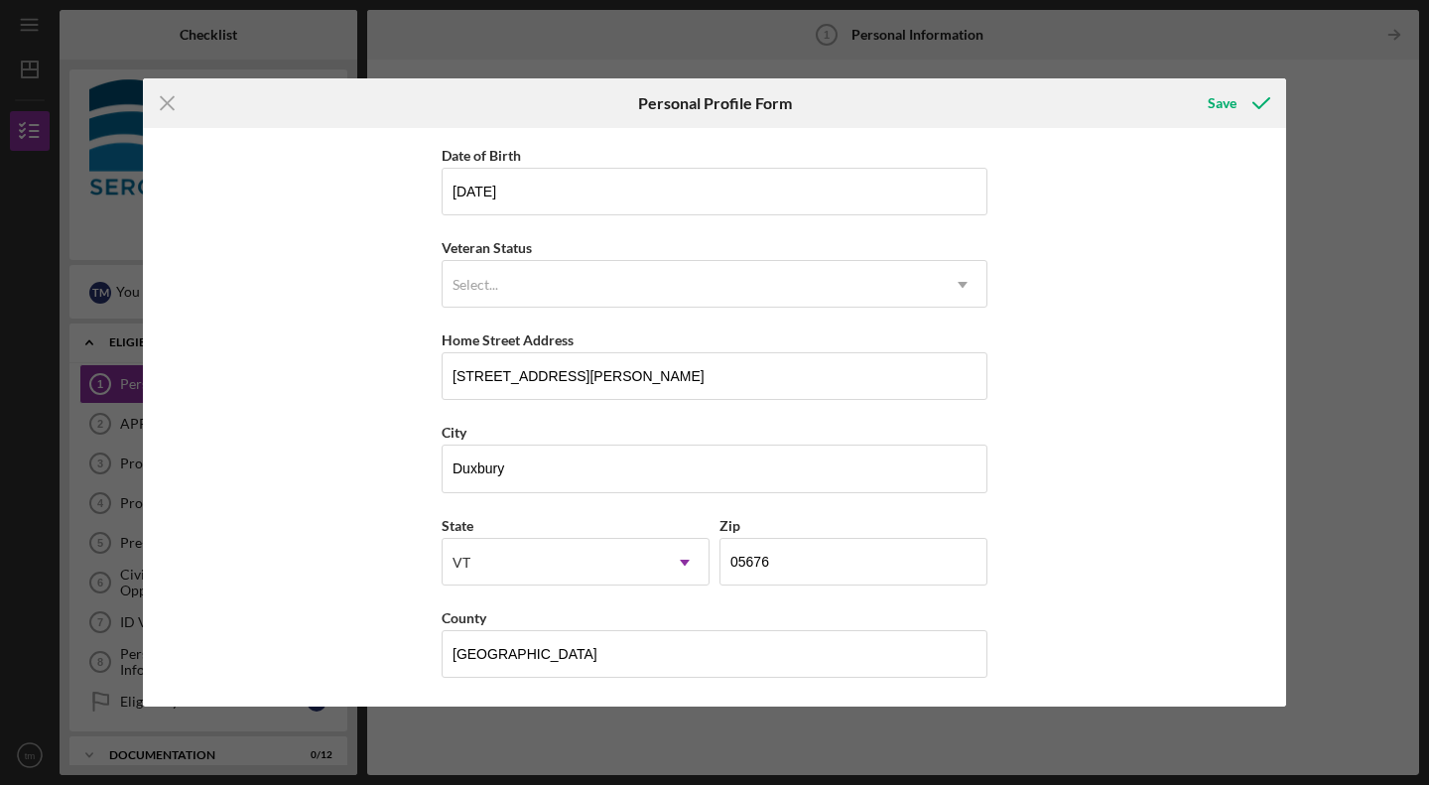
click at [1225, 101] on div "Save" at bounding box center [1221, 103] width 29 height 40
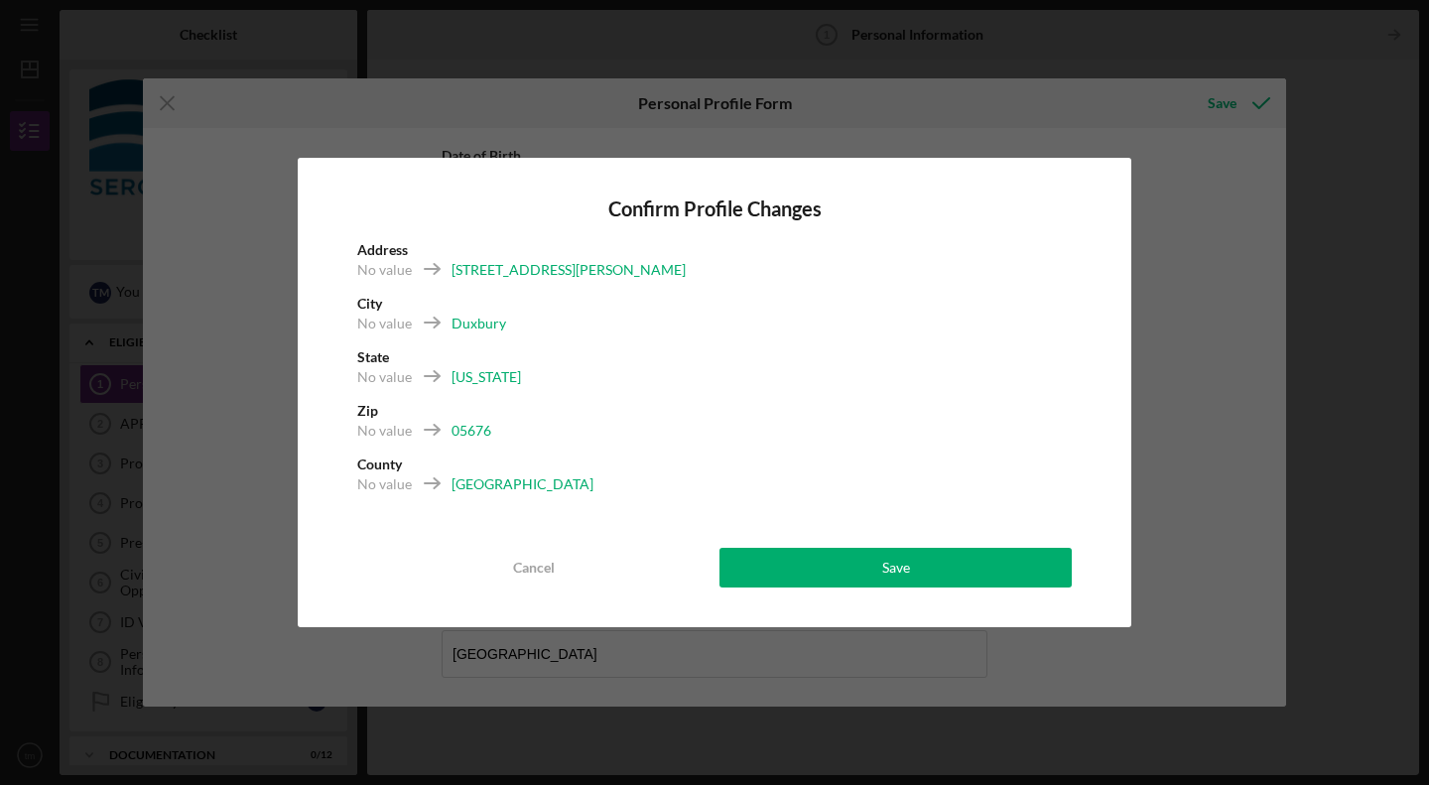
click at [838, 559] on button "Save" at bounding box center [895, 568] width 352 height 40
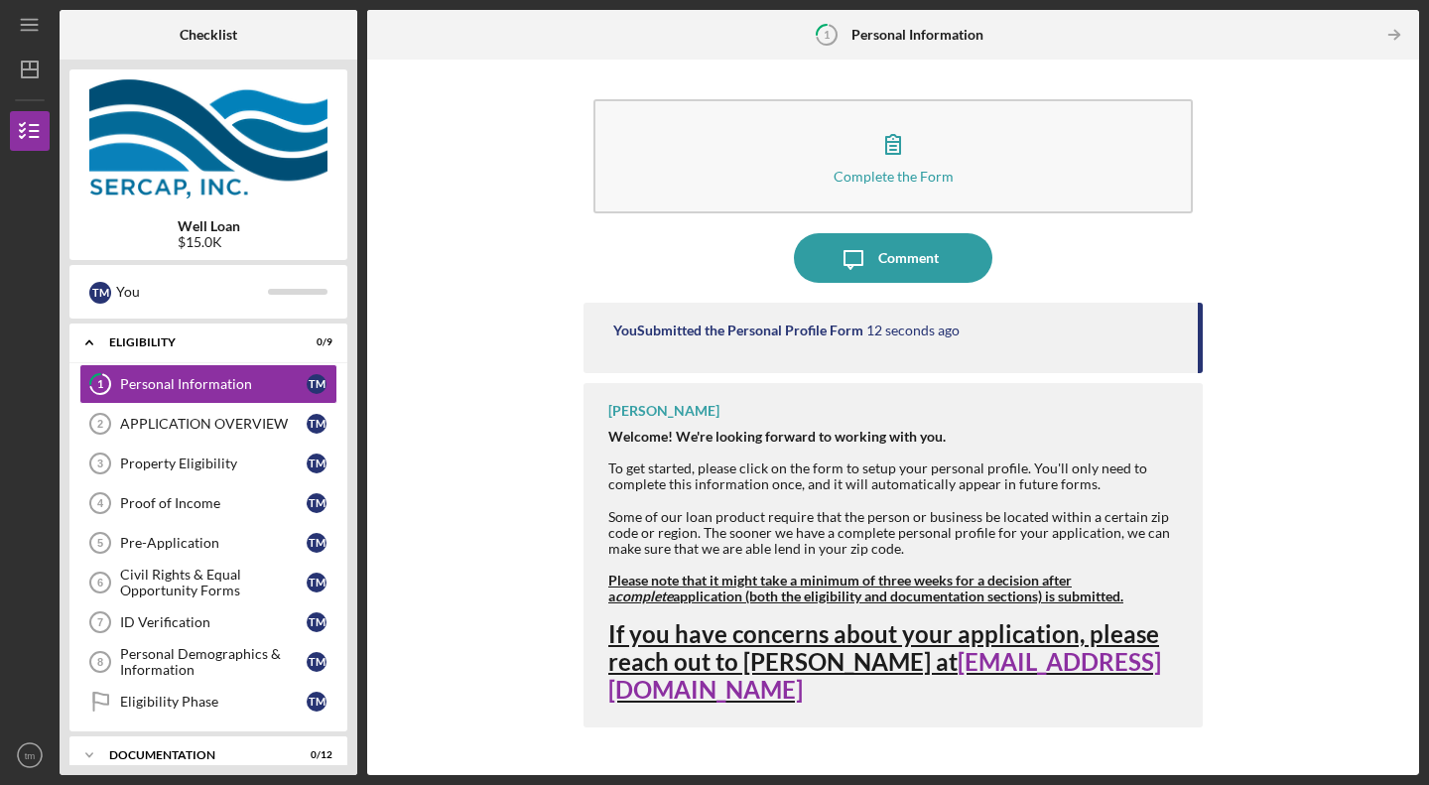
click at [242, 412] on link "APPLICATION OVERVIEW 2 APPLICATION OVERVIEW t m" at bounding box center [208, 424] width 258 height 40
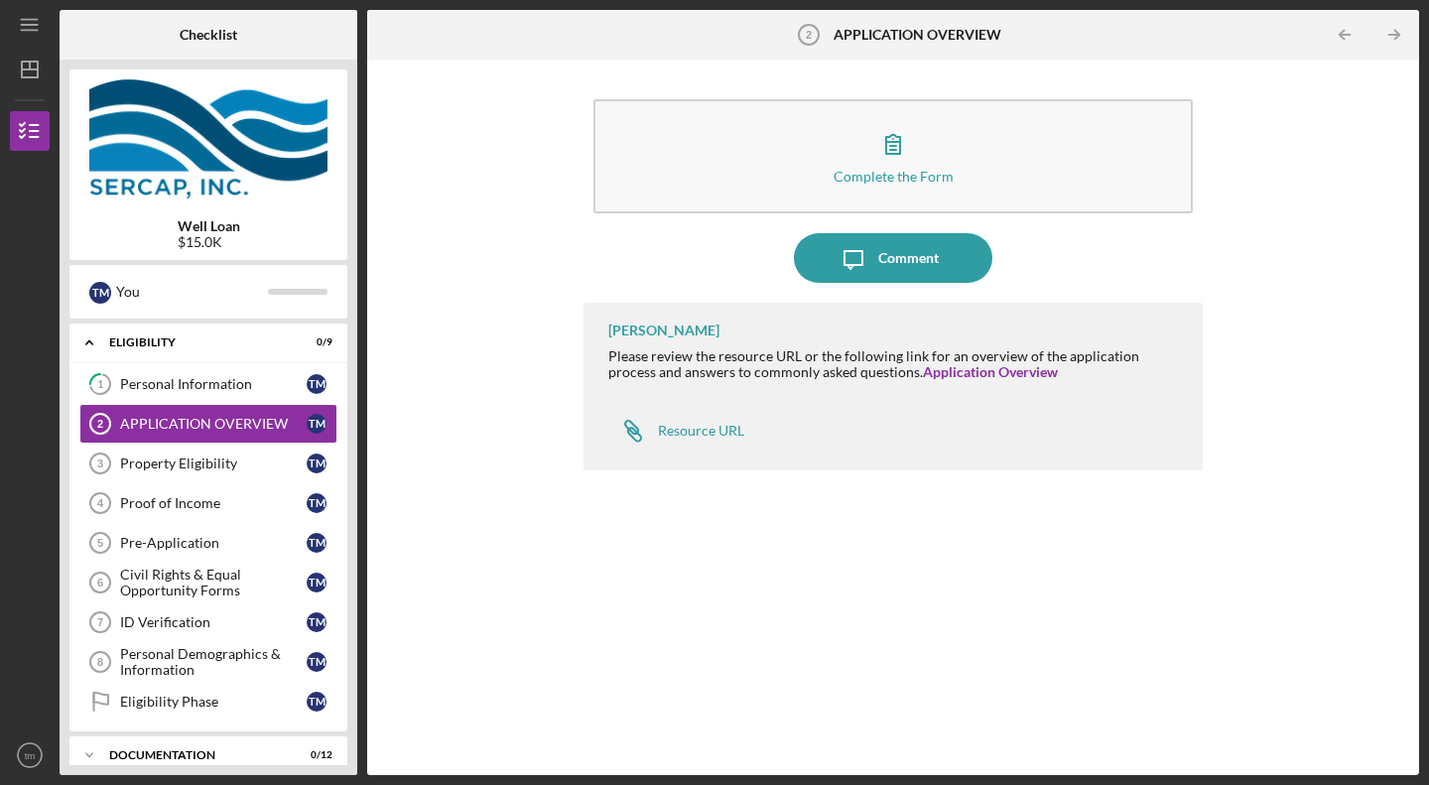
click at [730, 188] on button "Complete the Form Form" at bounding box center [892, 156] width 599 height 114
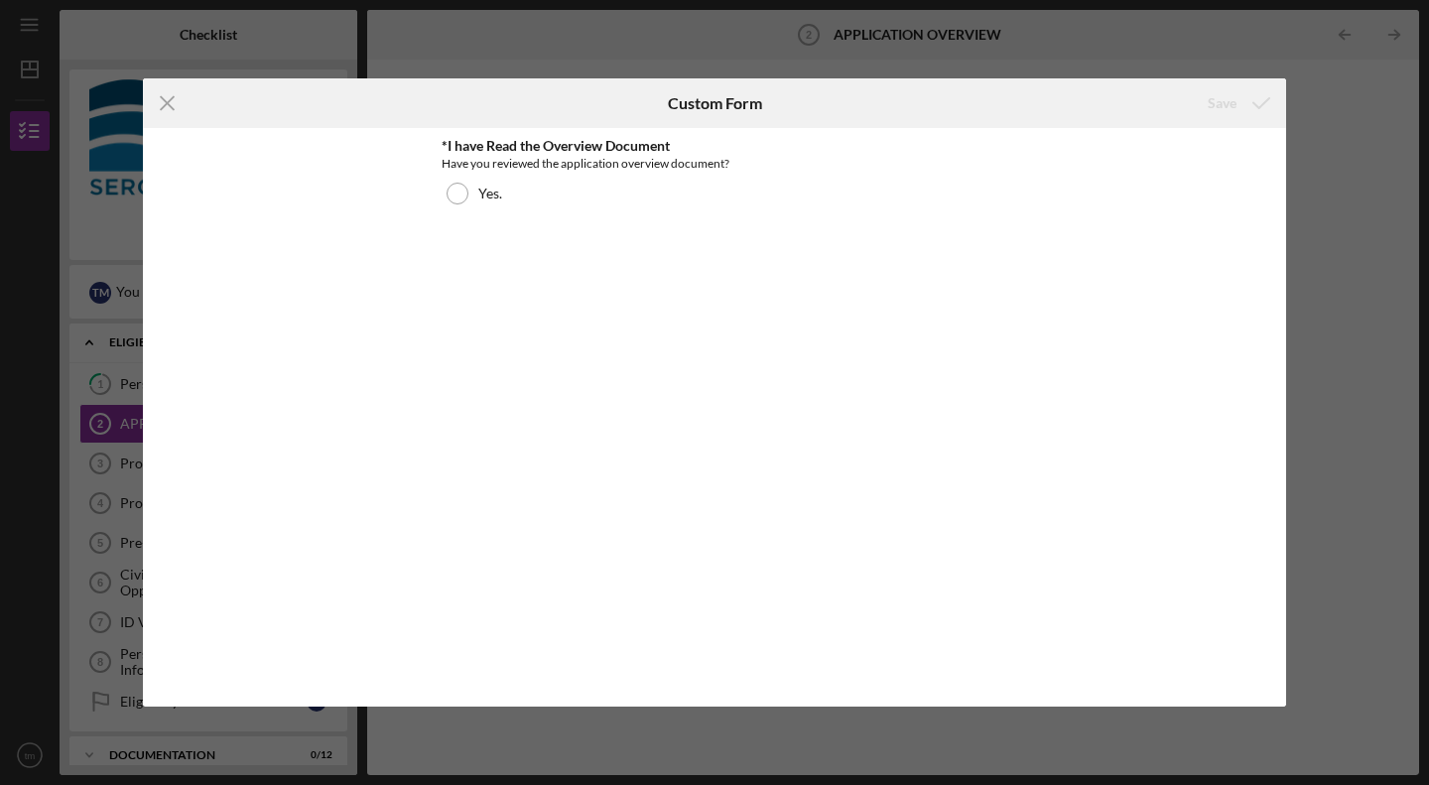
click at [163, 108] on line at bounding box center [167, 103] width 13 height 13
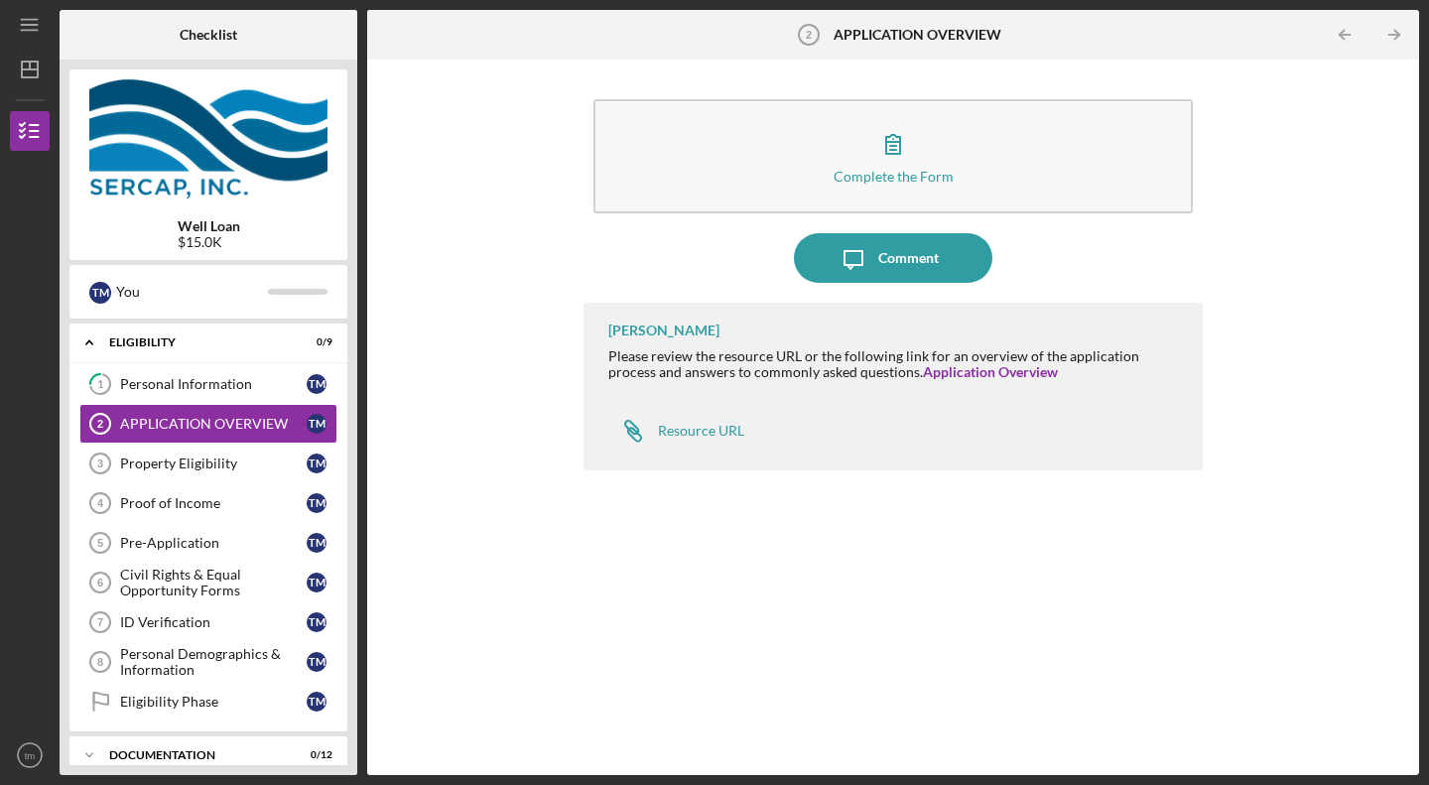
click at [686, 422] on link "Icon/Link Resource URL" at bounding box center [676, 431] width 136 height 40
